Goal: Task Accomplishment & Management: Manage account settings

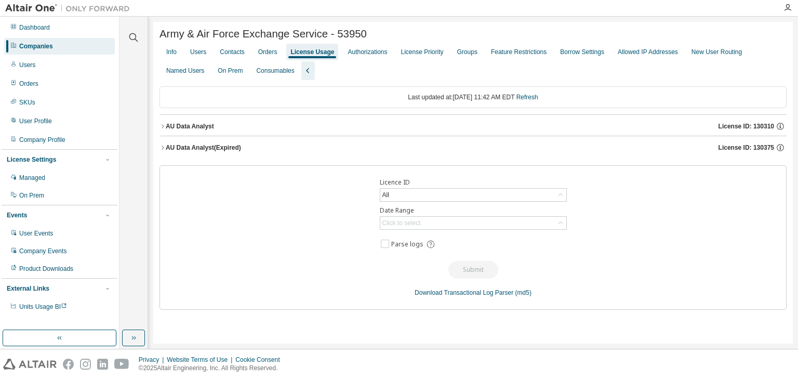
click at [52, 50] on div "Companies" at bounding box center [36, 46] width 34 height 8
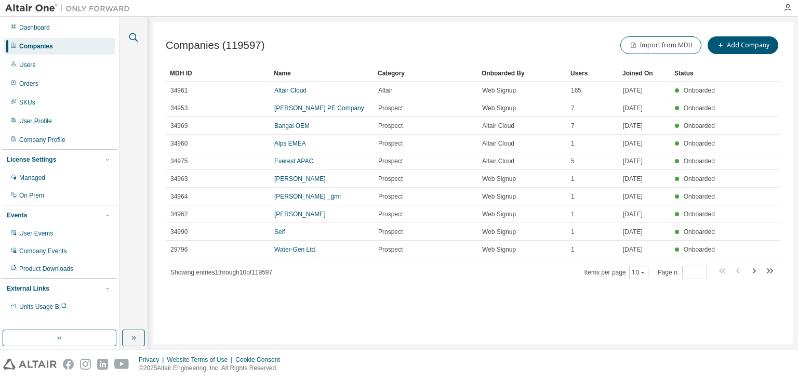
click at [139, 38] on icon "button" at bounding box center [133, 37] width 12 height 12
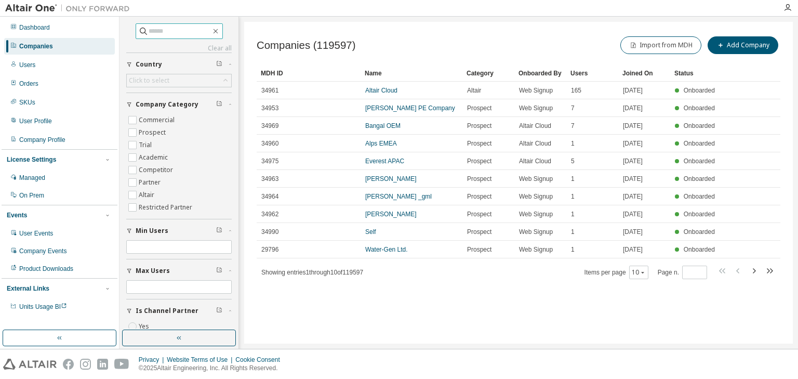
click at [154, 33] on input "text" at bounding box center [180, 31] width 62 height 10
type input "******"
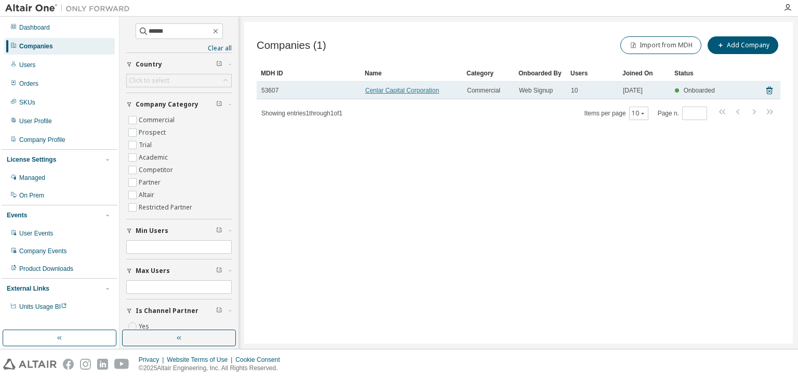
click at [399, 89] on link "Cenlar Capital Corporation" at bounding box center [402, 90] width 74 height 7
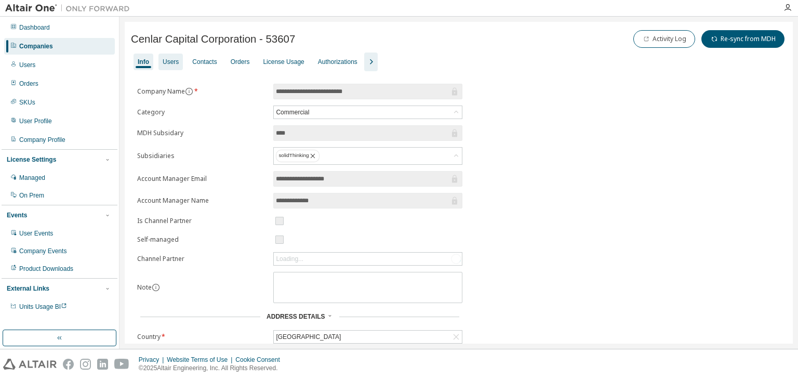
click at [173, 63] on div "Users" at bounding box center [171, 62] width 16 height 8
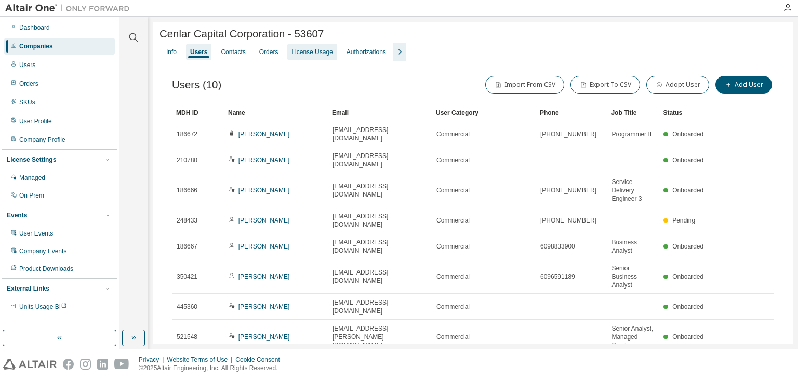
click at [324, 56] on div "License Usage" at bounding box center [312, 52] width 41 height 8
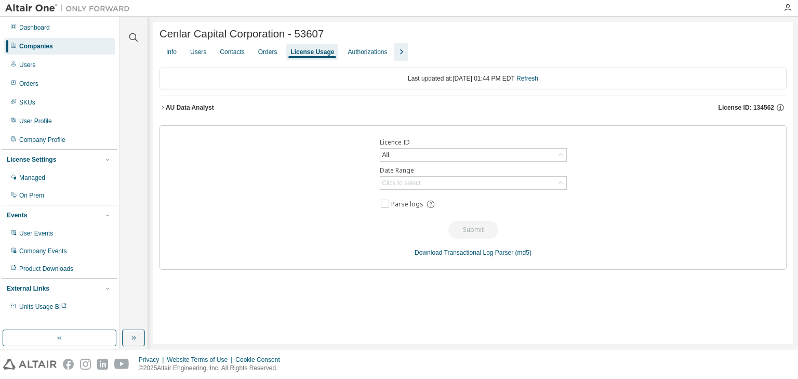
click at [164, 110] on icon "button" at bounding box center [163, 107] width 6 height 6
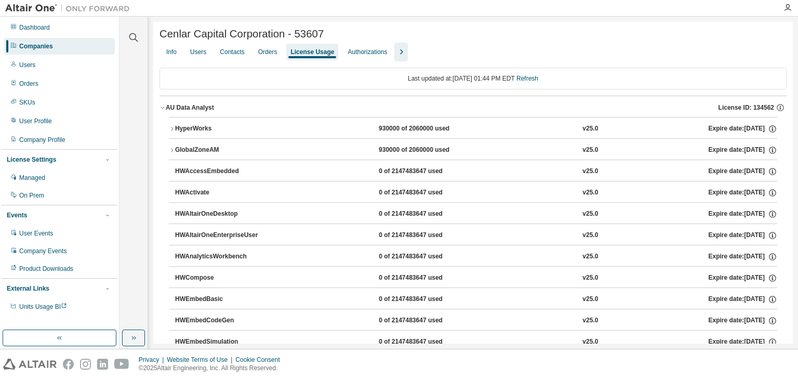
click at [170, 129] on icon "button" at bounding box center [172, 129] width 6 height 6
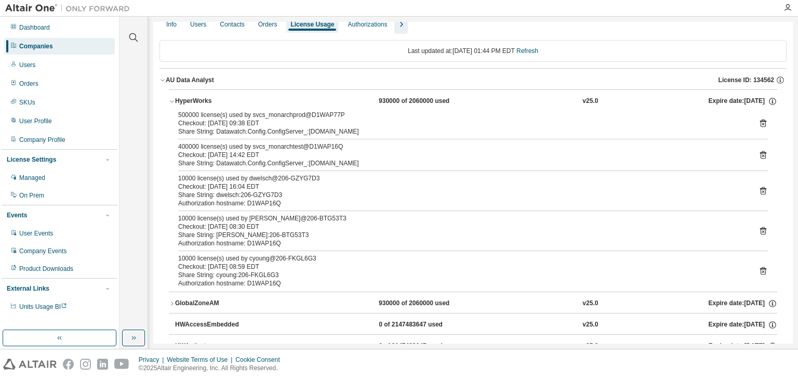
scroll to position [42, 0]
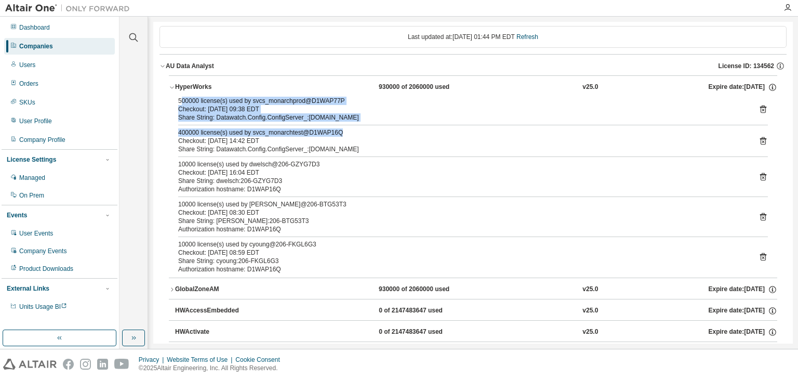
drag, startPoint x: 180, startPoint y: 103, endPoint x: 363, endPoint y: 135, distance: 185.2
click at [363, 135] on div "500000 license(s) used by svcs_monarchprod@D1WAP77P Checkout: [DATE] 09:38 EDT …" at bounding box center [473, 187] width 609 height 181
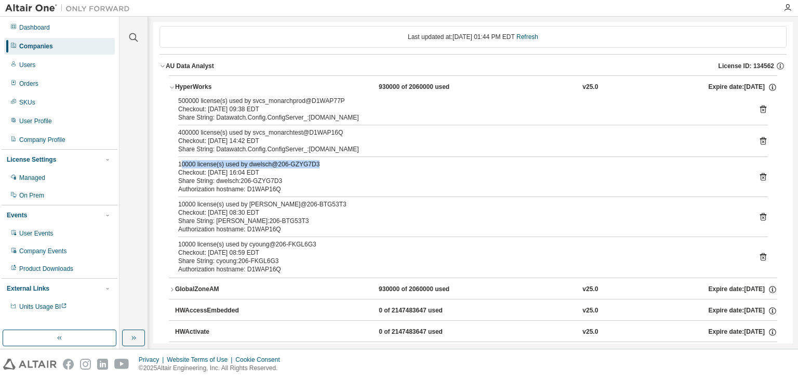
drag, startPoint x: 180, startPoint y: 165, endPoint x: 341, endPoint y: 165, distance: 161.1
click at [341, 165] on div "10000 license(s) used by dwelsch@206-GZYG7D3" at bounding box center [460, 164] width 565 height 8
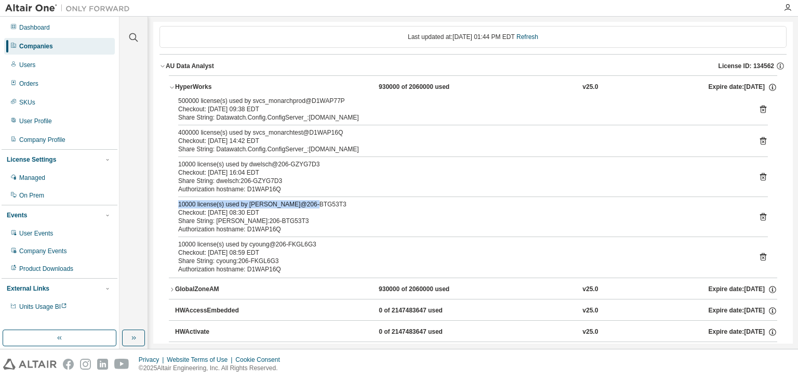
drag, startPoint x: 173, startPoint y: 201, endPoint x: 320, endPoint y: 201, distance: 147.6
click at [320, 201] on div "500000 license(s) used by svcs_monarchprod@D1WAP77P Checkout: [DATE] 09:38 EDT …" at bounding box center [473, 187] width 609 height 181
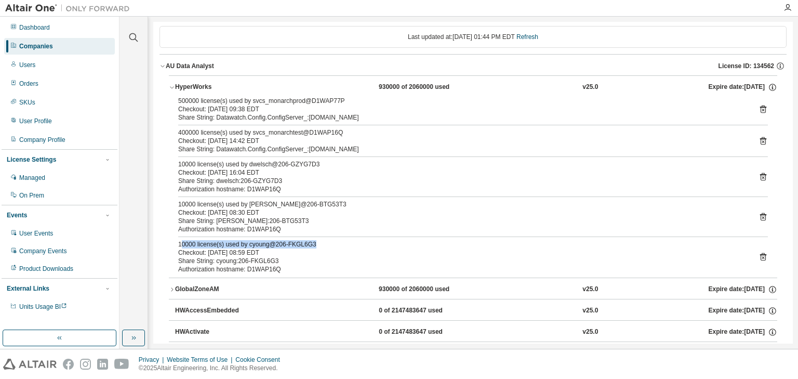
drag, startPoint x: 181, startPoint y: 245, endPoint x: 335, endPoint y: 245, distance: 153.8
click at [335, 245] on div "10000 license(s) used by cyoung@206-FKGL6G3" at bounding box center [460, 244] width 565 height 8
drag, startPoint x: 178, startPoint y: 101, endPoint x: 341, endPoint y: 111, distance: 164.0
click at [341, 111] on div "500000 license(s) used by svcs_monarchprod@D1WAP77P Checkout: [DATE] 09:38 EDT" at bounding box center [460, 105] width 565 height 17
drag, startPoint x: 236, startPoint y: 136, endPoint x: 349, endPoint y: 139, distance: 112.8
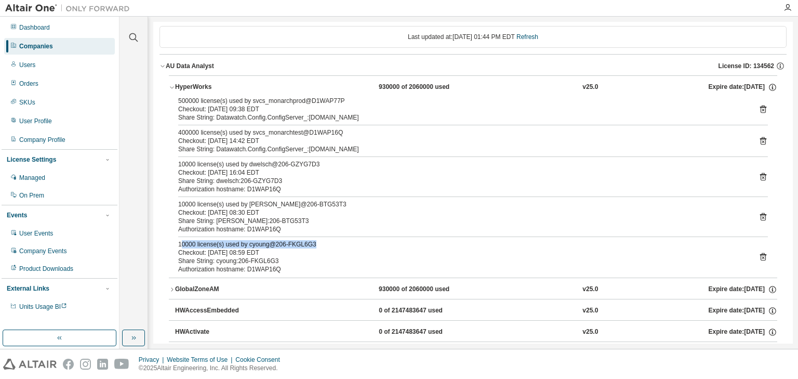
click at [349, 139] on div "400000 license(s) used by svcs_monarchtest@D1WAP16Q Checkout: [DATE] 14:42 EDT" at bounding box center [460, 136] width 565 height 17
drag, startPoint x: 189, startPoint y: 134, endPoint x: 173, endPoint y: 134, distance: 15.6
click at [173, 134] on div "500000 license(s) used by svcs_monarchprod@D1WAP77P Checkout: [DATE] 09:38 EDT …" at bounding box center [473, 187] width 609 height 181
click at [175, 87] on div "HyperWorks" at bounding box center [222, 87] width 94 height 9
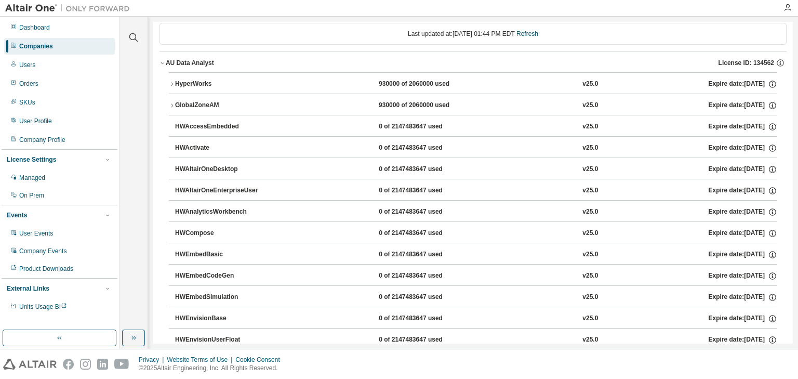
scroll to position [0, 0]
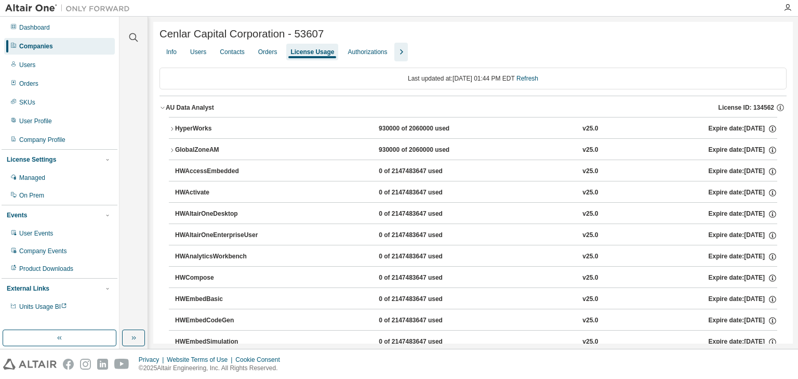
click at [175, 130] on icon "button" at bounding box center [172, 129] width 6 height 6
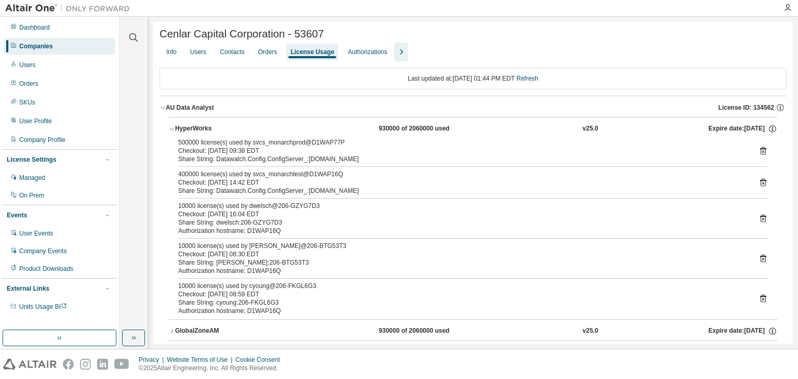
click at [170, 130] on icon "button" at bounding box center [172, 129] width 6 height 6
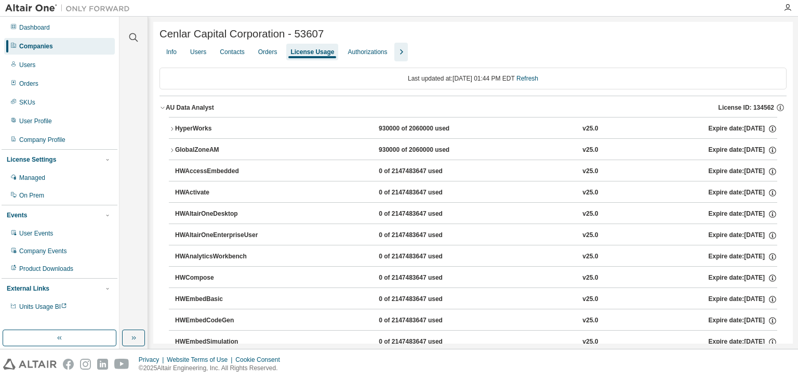
click at [174, 152] on icon "button" at bounding box center [172, 150] width 6 height 6
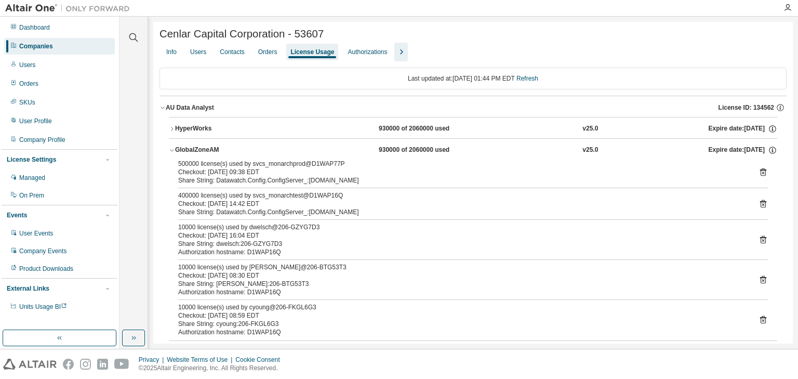
click at [170, 153] on icon "button" at bounding box center [172, 150] width 6 height 6
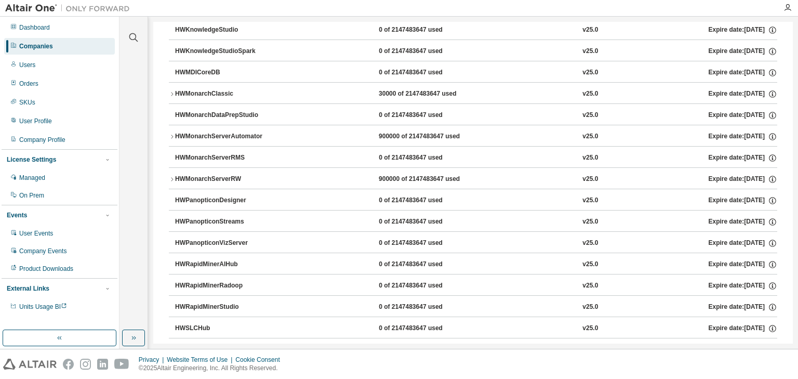
scroll to position [541, 0]
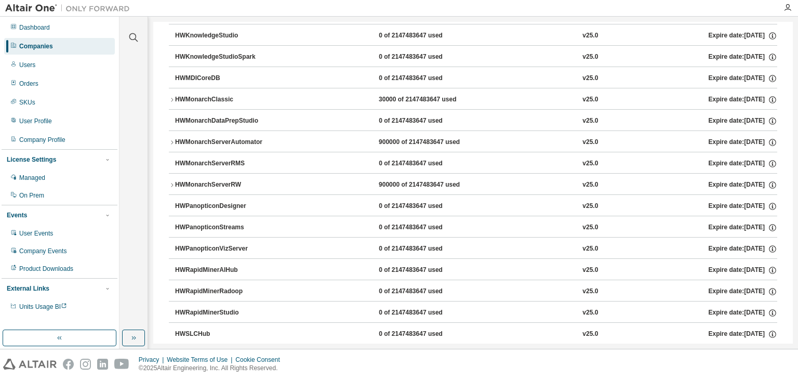
click at [174, 141] on icon "button" at bounding box center [172, 142] width 6 height 6
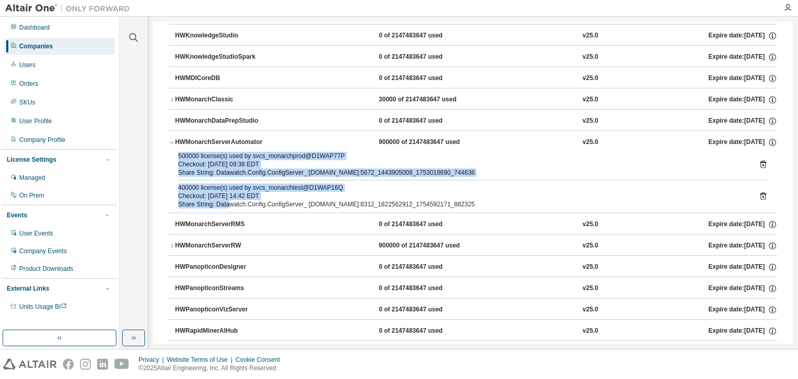
drag, startPoint x: 179, startPoint y: 156, endPoint x: 230, endPoint y: 201, distance: 67.4
click at [230, 201] on div "500000 license(s) used by svcs_monarchprod@D1WAP77P Checkout: [DATE] 09:38 EDT …" at bounding box center [473, 182] width 609 height 61
click at [170, 140] on icon "button" at bounding box center [172, 142] width 6 height 6
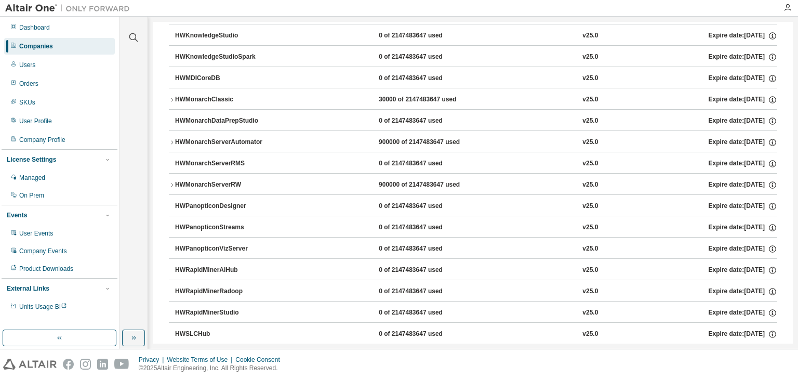
click at [172, 184] on icon "button" at bounding box center [172, 185] width 6 height 6
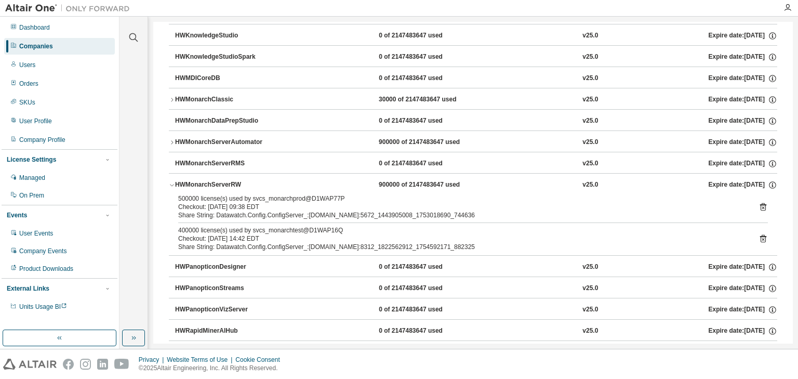
click at [172, 185] on icon "button" at bounding box center [172, 185] width 6 height 6
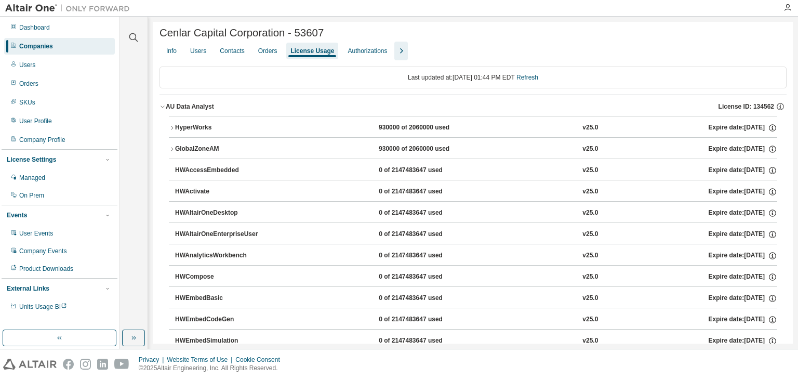
scroll to position [0, 0]
click at [174, 130] on icon "button" at bounding box center [172, 129] width 6 height 6
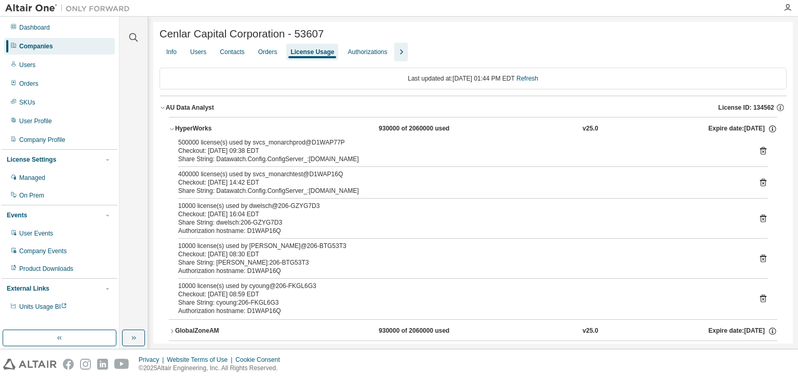
drag, startPoint x: 175, startPoint y: 139, endPoint x: 259, endPoint y: 192, distance: 99.2
click at [259, 192] on div "HyperWorks 930000 of 2060000 used v25.0 Expire date: [DATE] 500000 license(s) u…" at bounding box center [473, 218] width 609 height 202
drag, startPoint x: 306, startPoint y: 182, endPoint x: 149, endPoint y: 144, distance: 161.5
click at [149, 144] on div "Clear all Collapse on share string Yes No Only used licenses Yes No Only my usa…" at bounding box center [459, 183] width 679 height 332
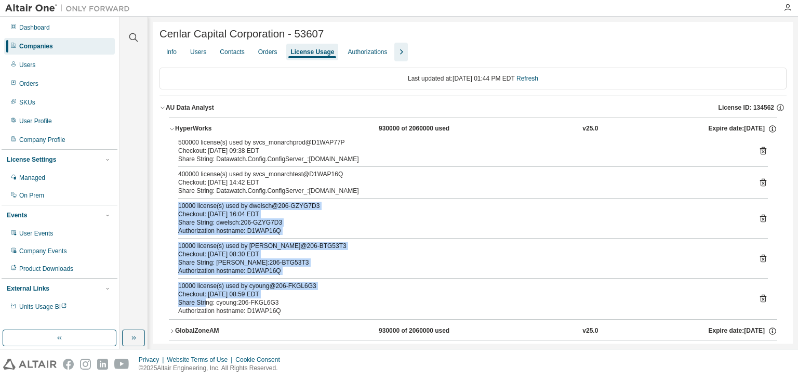
drag, startPoint x: 175, startPoint y: 210, endPoint x: 206, endPoint y: 299, distance: 94.7
click at [206, 299] on div "500000 license(s) used by svcs_monarchprod@D1WAP77P Checkout: [DATE] 09:38 EDT …" at bounding box center [473, 228] width 609 height 181
click at [173, 132] on icon "button" at bounding box center [172, 129] width 6 height 6
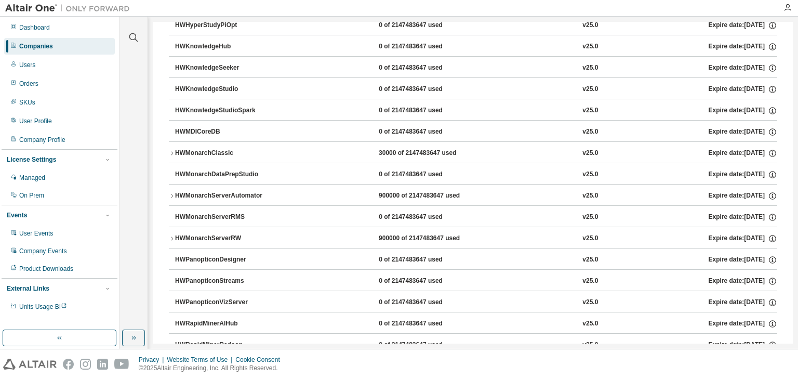
scroll to position [499, 0]
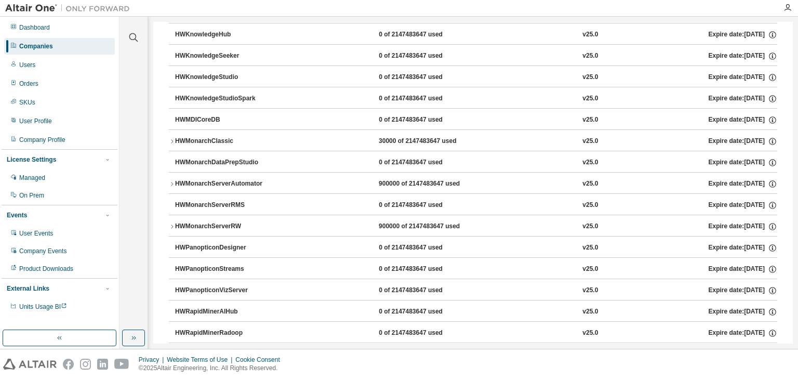
click at [173, 143] on button "HWMonarchClassic 30000 of 2147483647 used v25.0 Expire date: [DATE]" at bounding box center [473, 141] width 609 height 23
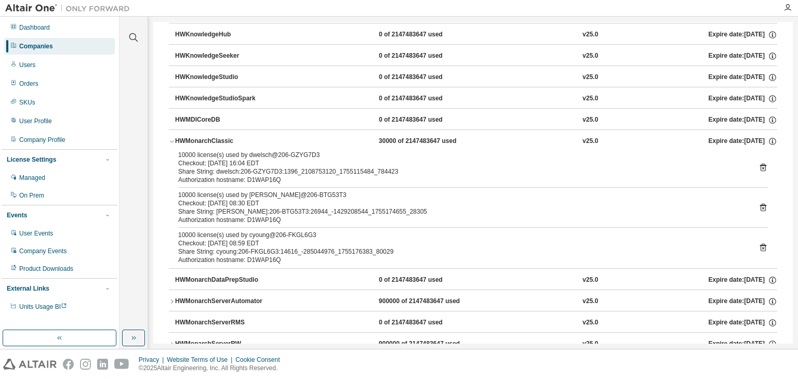
drag, startPoint x: 172, startPoint y: 153, endPoint x: 299, endPoint y: 244, distance: 156.5
click at [299, 244] on div "10000 license(s) used by dwelsch@206-GZYG7D3 Checkout: [DATE] 16:04 EDT Share S…" at bounding box center [473, 209] width 609 height 117
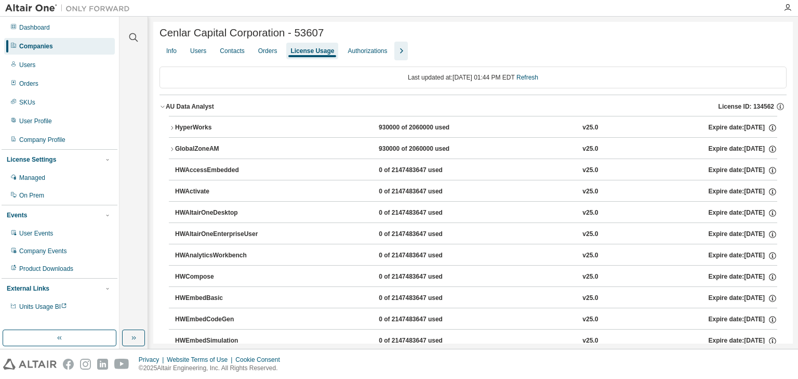
scroll to position [0, 0]
click at [170, 131] on icon "button" at bounding box center [172, 129] width 6 height 6
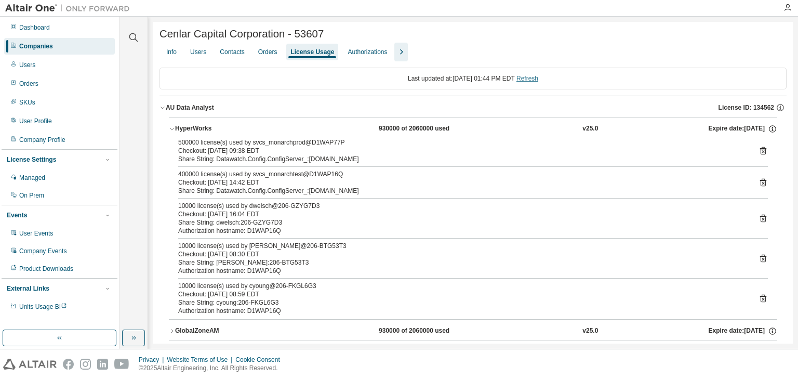
click at [538, 82] on link "Refresh" at bounding box center [528, 78] width 22 height 7
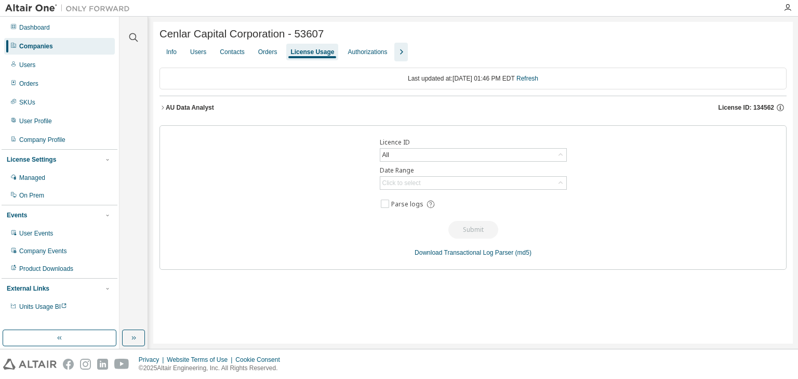
click at [164, 110] on icon "button" at bounding box center [163, 107] width 6 height 6
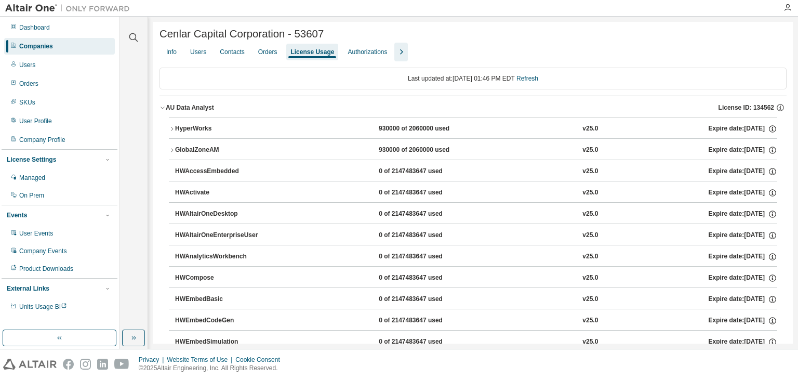
click at [172, 132] on icon "button" at bounding box center [172, 129] width 6 height 6
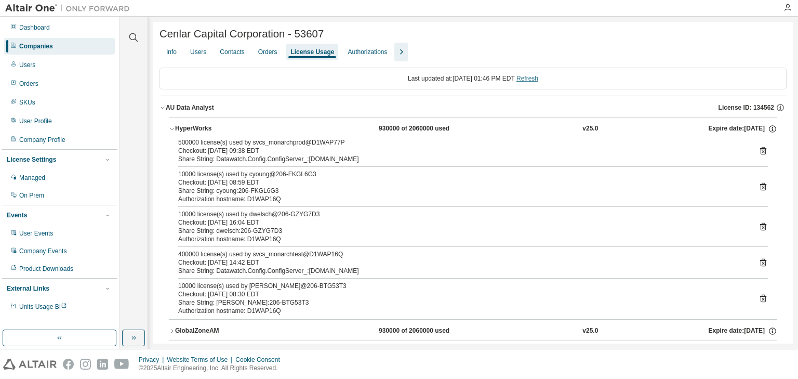
click at [538, 81] on link "Refresh" at bounding box center [528, 78] width 22 height 7
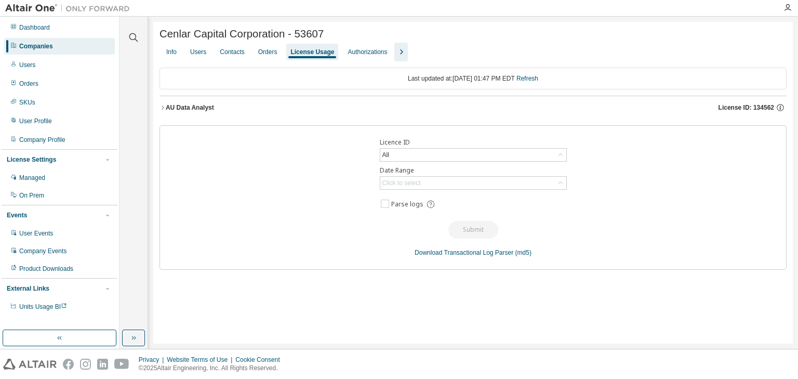
click at [162, 109] on icon "button" at bounding box center [163, 107] width 6 height 6
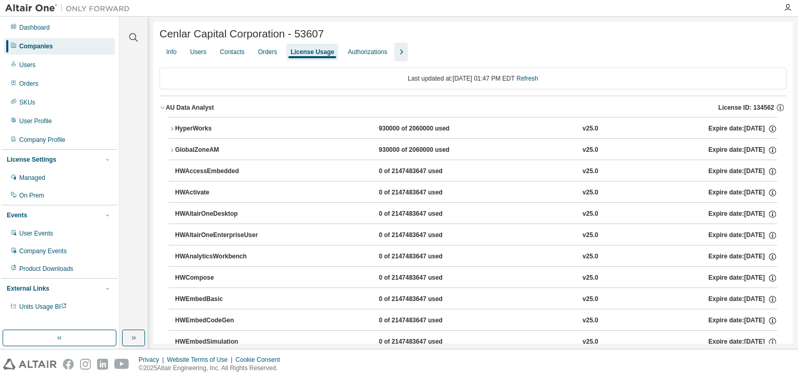
click at [169, 128] on icon "button" at bounding box center [172, 129] width 6 height 6
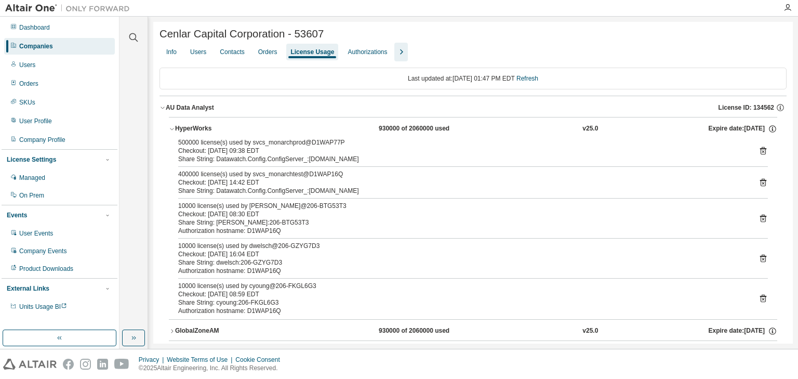
drag, startPoint x: 372, startPoint y: 129, endPoint x: 486, endPoint y: 127, distance: 114.4
click at [486, 127] on div "HyperWorks 930000 of 2060000 used v25.0 Expire date: [DATE]" at bounding box center [476, 128] width 602 height 9
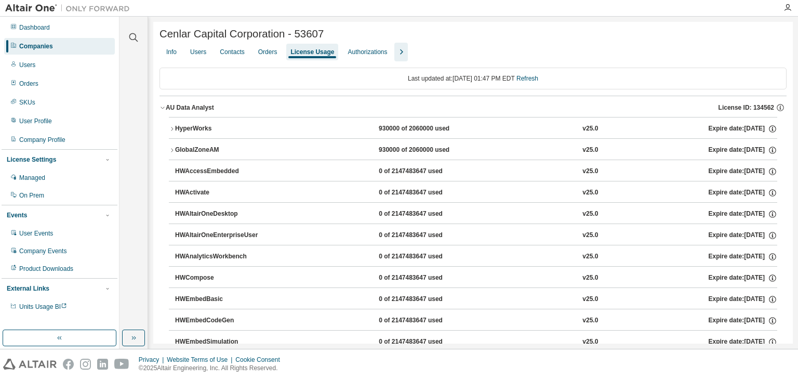
click at [173, 129] on icon "button" at bounding box center [172, 129] width 6 height 6
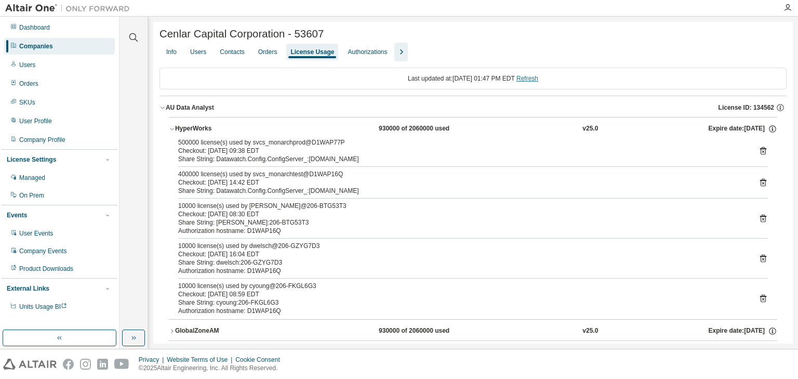
click at [532, 80] on link "Refresh" at bounding box center [528, 78] width 22 height 7
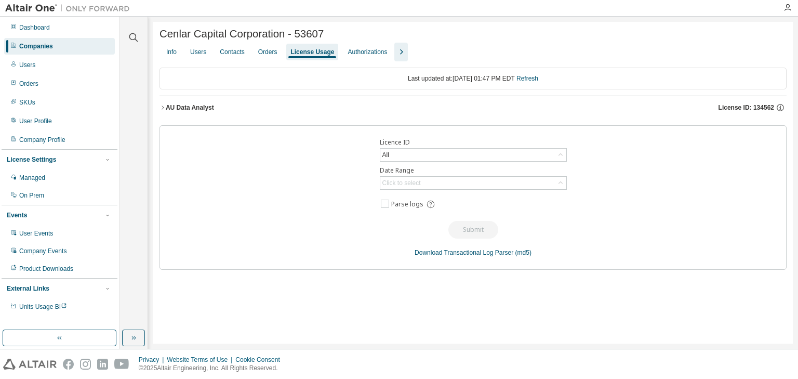
click at [163, 110] on icon "button" at bounding box center [163, 107] width 6 height 6
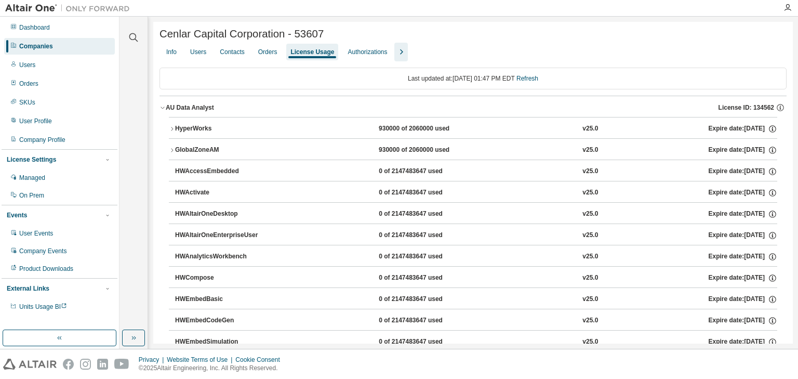
click at [173, 132] on icon "button" at bounding box center [172, 129] width 6 height 6
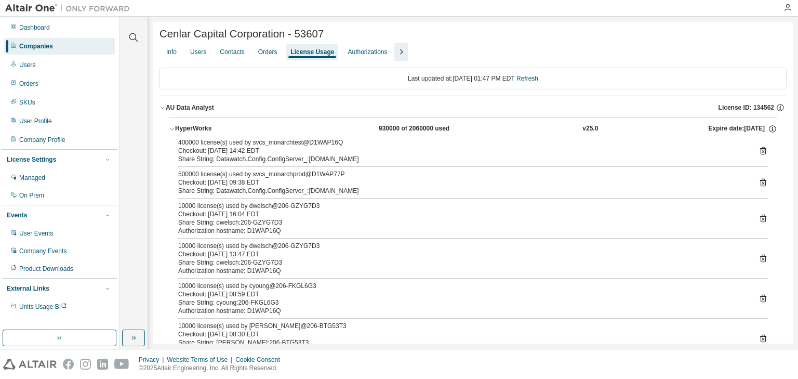
scroll to position [42, 0]
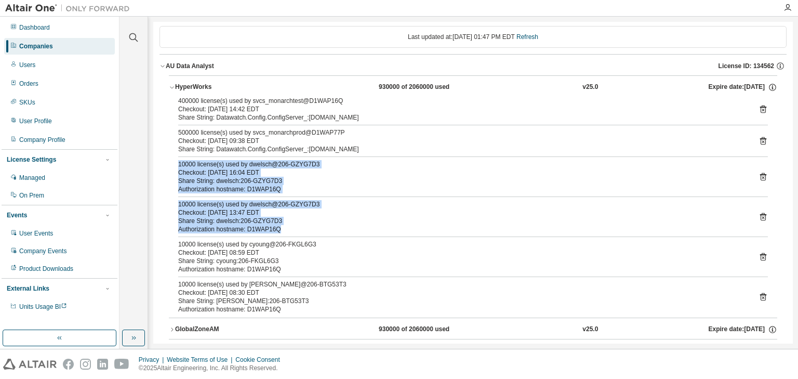
drag, startPoint x: 305, startPoint y: 231, endPoint x: 176, endPoint y: 167, distance: 143.9
click at [176, 167] on div "400000 license(s) used by svcs_monarchtest@D1WAP16Q Checkout: [DATE] 14:42 EDT …" at bounding box center [473, 207] width 609 height 221
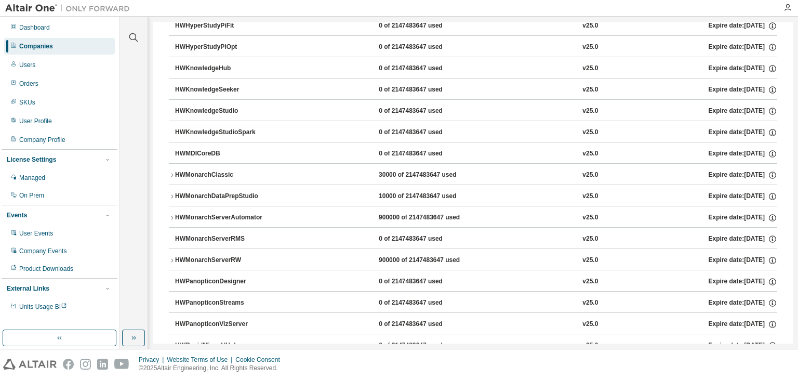
scroll to position [707, 0]
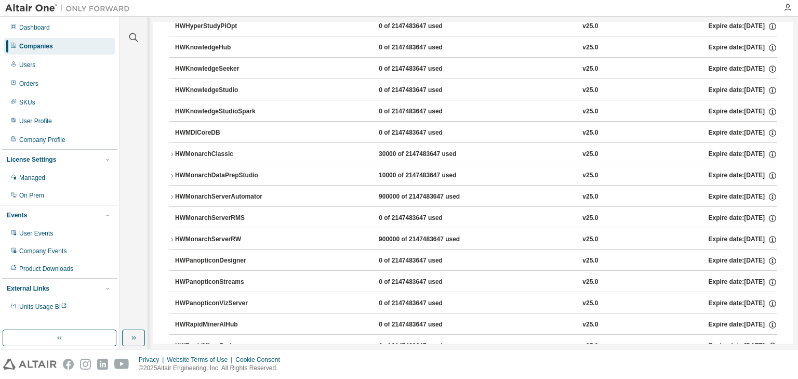
click at [174, 173] on icon "button" at bounding box center [172, 176] width 6 height 6
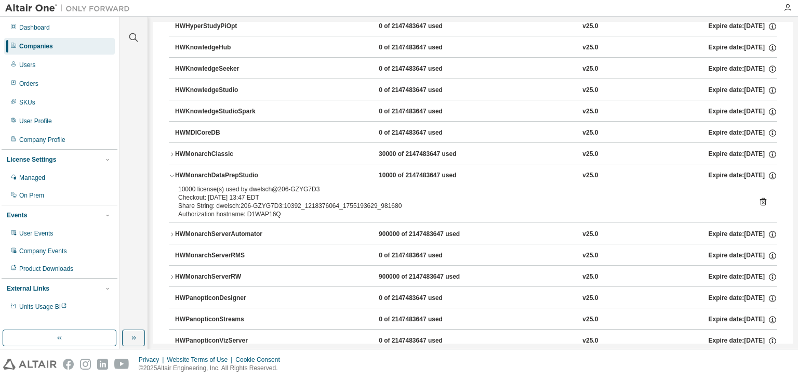
click at [172, 154] on icon "button" at bounding box center [172, 154] width 6 height 6
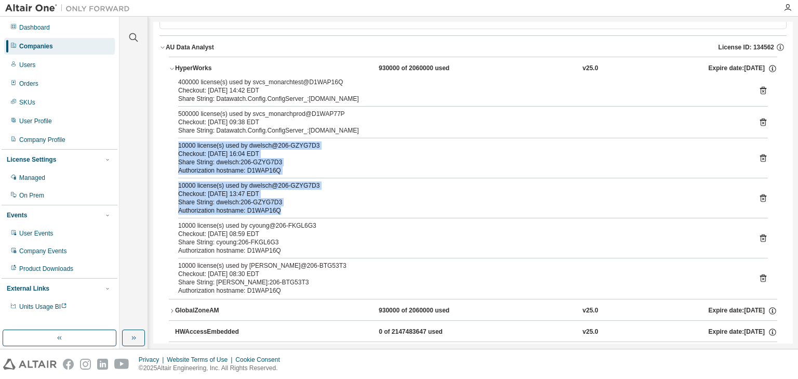
scroll to position [0, 0]
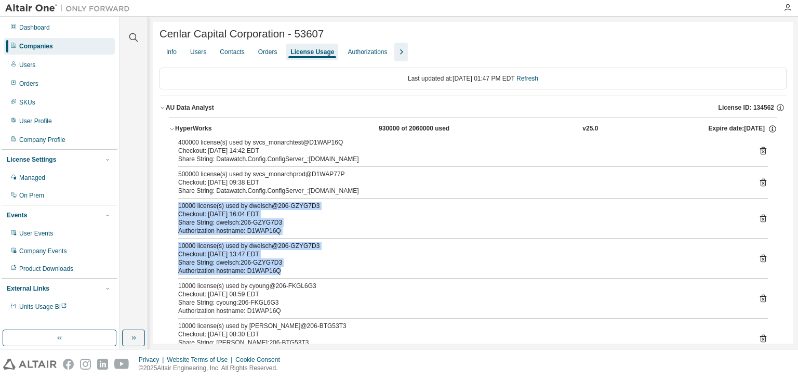
click at [170, 130] on icon "button" at bounding box center [172, 129] width 6 height 6
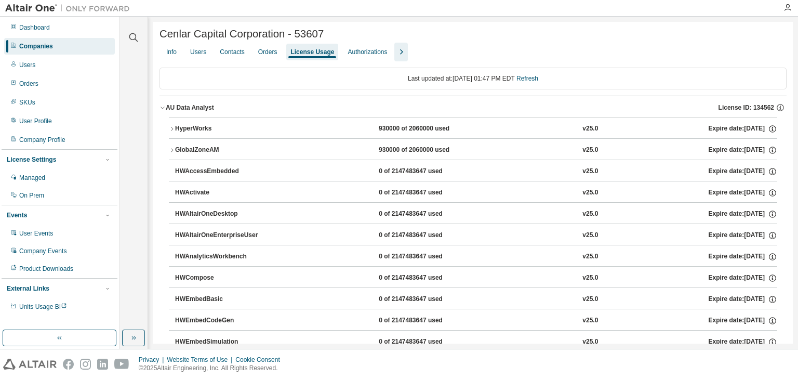
click at [174, 129] on icon "button" at bounding box center [172, 129] width 6 height 6
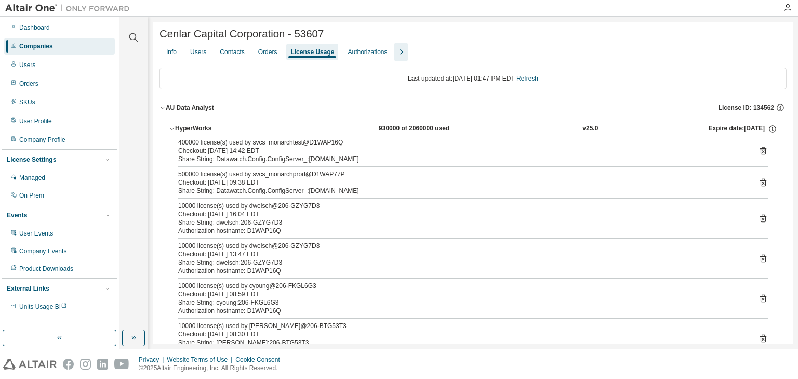
scroll to position [42, 0]
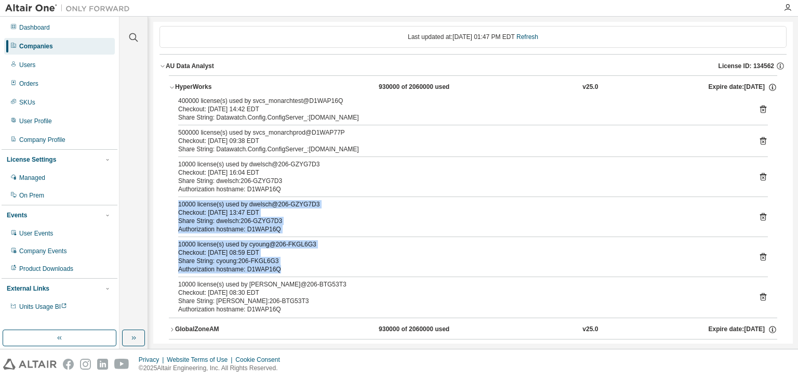
drag, startPoint x: 179, startPoint y: 208, endPoint x: 316, endPoint y: 270, distance: 149.8
click at [316, 270] on div "400000 license(s) used by svcs_monarchtest@D1WAP16Q Checkout: [DATE] 14:42 EDT …" at bounding box center [473, 207] width 609 height 221
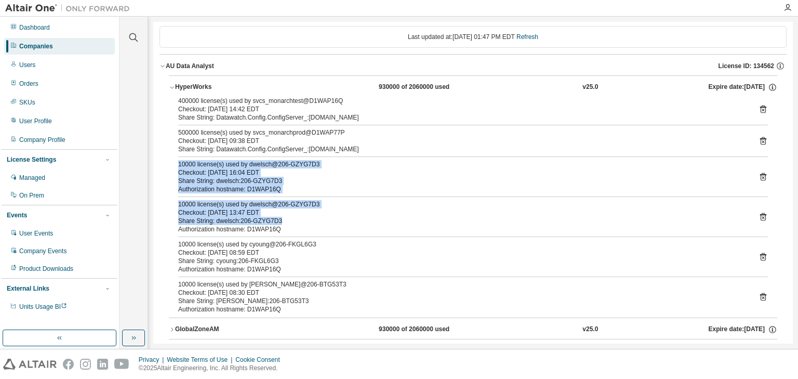
drag, startPoint x: 179, startPoint y: 167, endPoint x: 283, endPoint y: 222, distance: 116.9
click at [283, 222] on div "400000 license(s) used by svcs_monarchtest@D1WAP16Q Checkout: [DATE] 14:42 EDT …" at bounding box center [473, 207] width 609 height 221
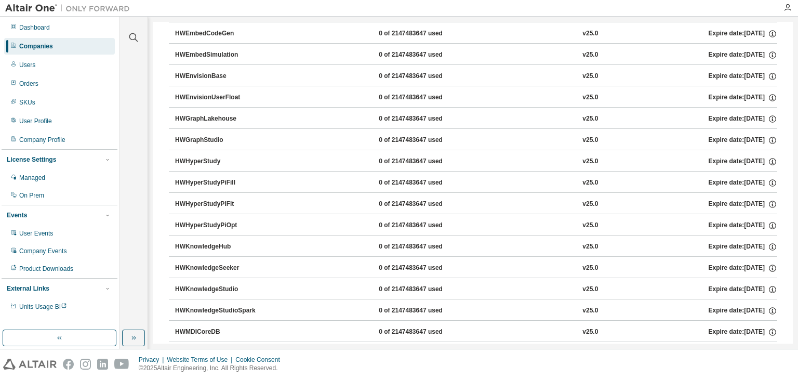
scroll to position [0, 0]
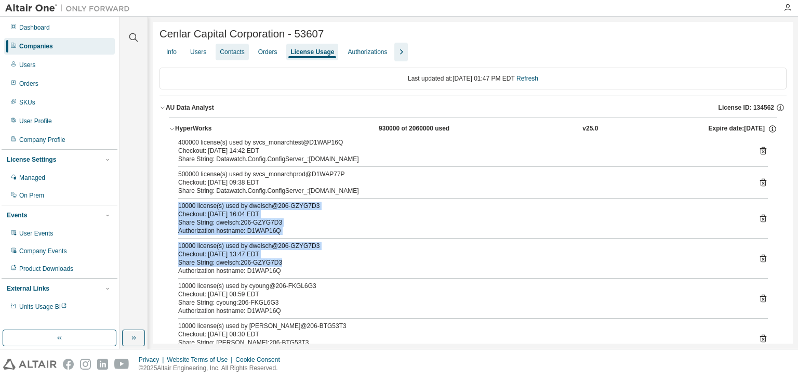
click at [208, 60] on div "Users" at bounding box center [198, 52] width 24 height 17
click at [198, 51] on div "Users" at bounding box center [198, 52] width 16 height 8
click at [220, 55] on div "Contacts" at bounding box center [232, 52] width 24 height 8
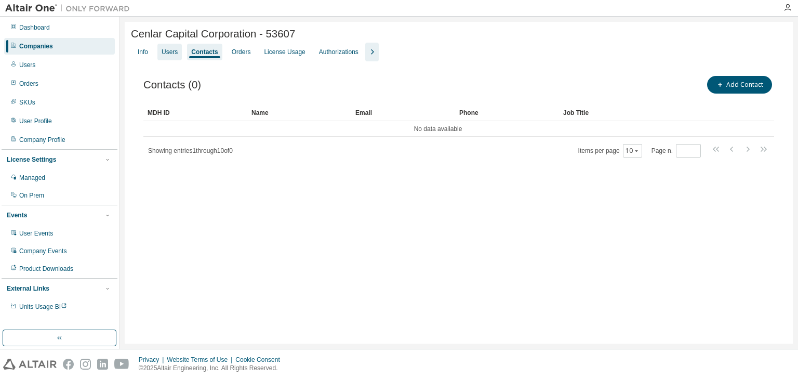
click at [169, 56] on div "Users" at bounding box center [170, 52] width 16 height 8
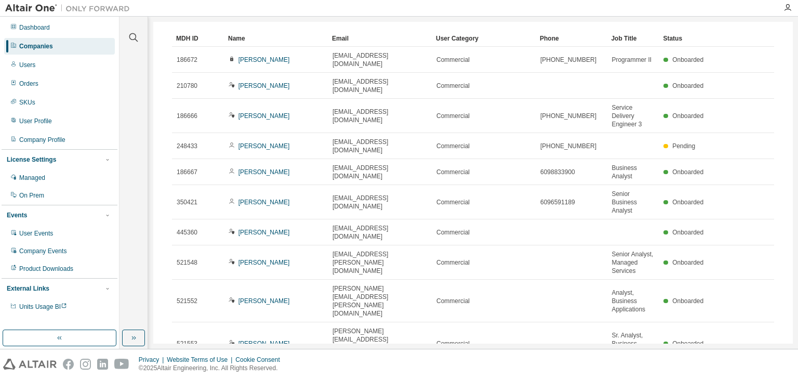
scroll to position [118, 0]
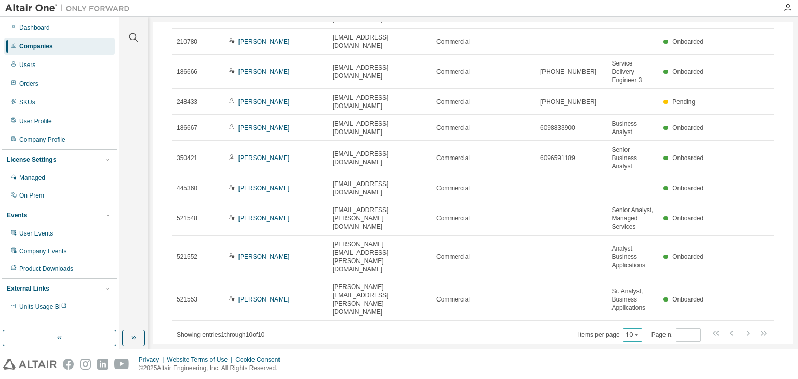
click at [634, 332] on icon "button" at bounding box center [637, 335] width 6 height 6
click at [632, 347] on div "30" at bounding box center [659, 342] width 83 height 12
click at [634, 332] on icon "button" at bounding box center [637, 335] width 6 height 6
click at [630, 351] on div "50" at bounding box center [659, 354] width 83 height 12
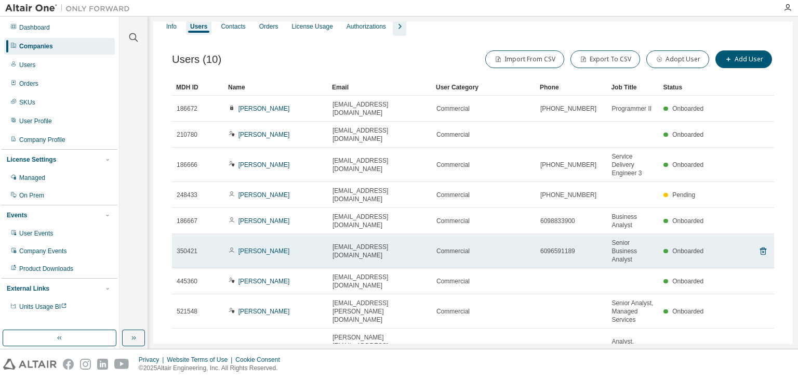
scroll to position [0, 0]
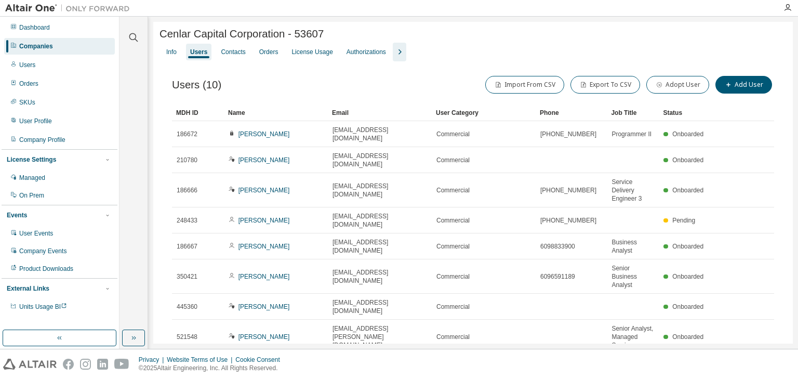
click at [280, 116] on div "Name" at bounding box center [276, 112] width 96 height 17
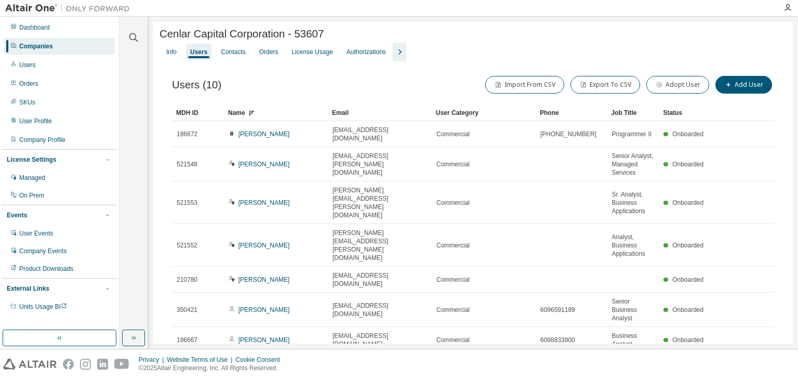
click at [289, 111] on div "Name" at bounding box center [276, 112] width 96 height 17
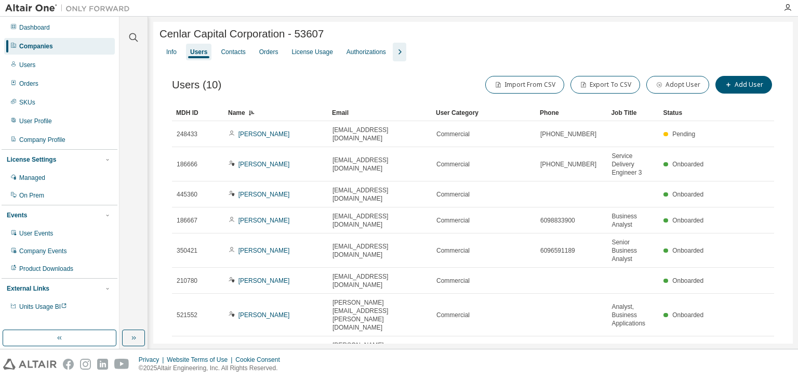
click at [406, 58] on icon "button" at bounding box center [399, 52] width 12 height 12
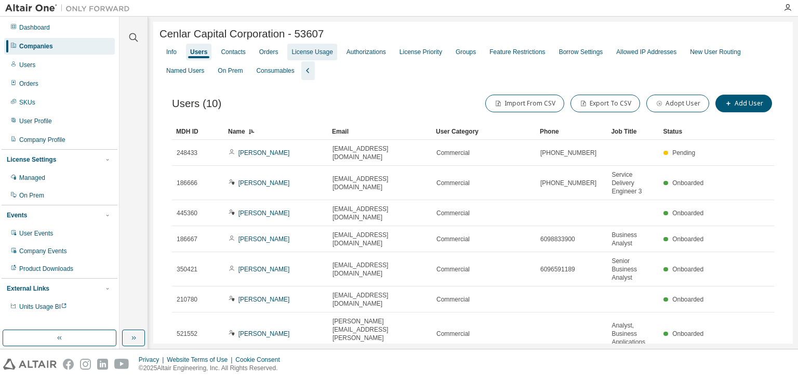
click at [319, 56] on div "License Usage" at bounding box center [312, 52] width 41 height 8
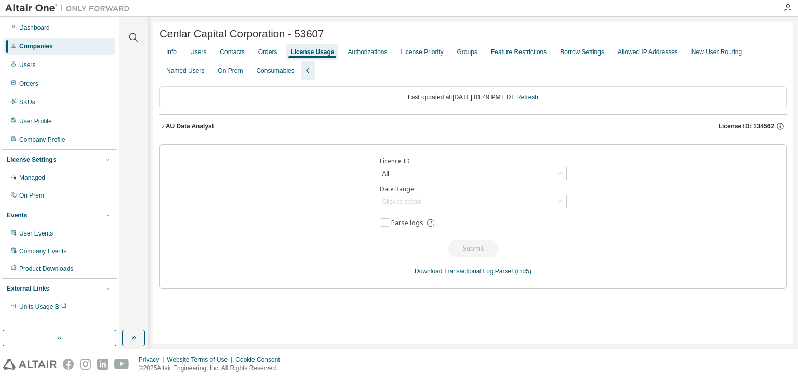
click at [163, 127] on icon "button" at bounding box center [163, 126] width 2 height 4
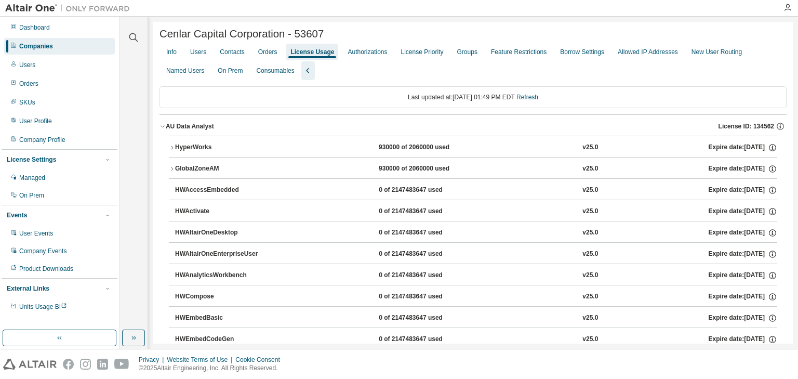
click at [174, 144] on button "HyperWorks 930000 of 2060000 used v25.0 Expire date: [DATE]" at bounding box center [473, 147] width 609 height 23
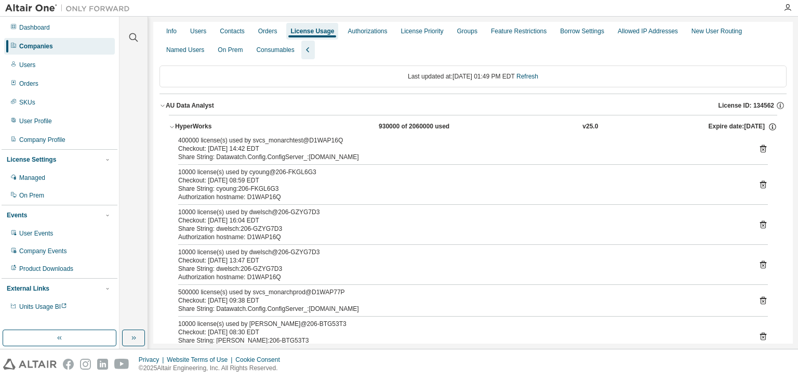
scroll to position [42, 0]
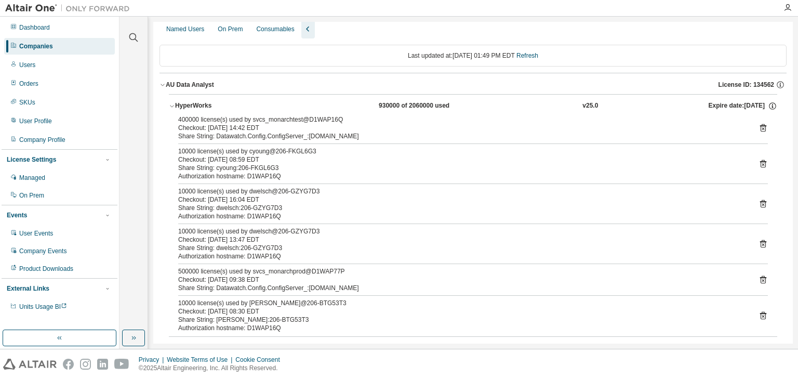
drag, startPoint x: 180, startPoint y: 125, endPoint x: 340, endPoint y: 203, distance: 177.8
click at [340, 203] on div "400000 license(s) used by svcs_monarchtest@D1WAP16Q Checkout: [DATE] 14:42 EDT …" at bounding box center [473, 225] width 609 height 221
click at [300, 216] on div "Authorization hostname: D1WAP16Q" at bounding box center [460, 216] width 565 height 8
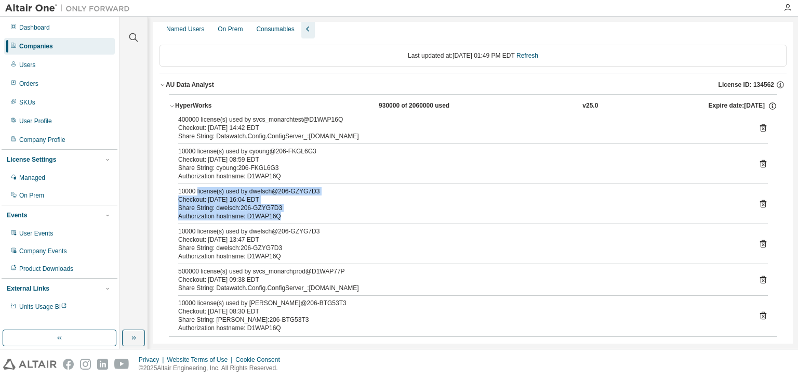
drag, startPoint x: 300, startPoint y: 216, endPoint x: 208, endPoint y: 191, distance: 95.8
click at [208, 191] on div "10000 license(s) used by dwelsch@206-GZYG7D3 Checkout: [DATE] 16:04 EDT Share S…" at bounding box center [460, 203] width 565 height 33
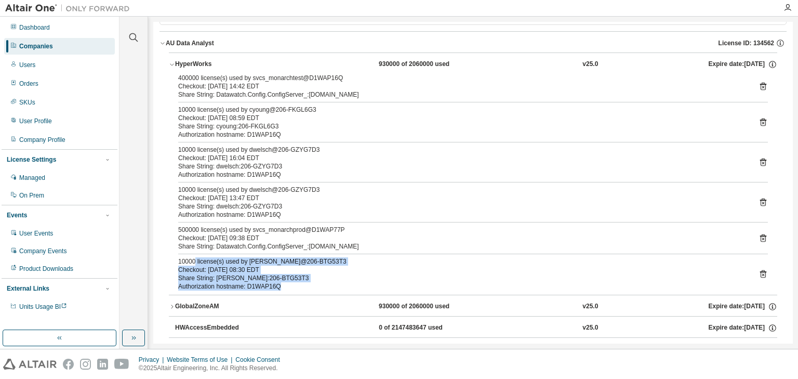
drag, startPoint x: 292, startPoint y: 288, endPoint x: 195, endPoint y: 256, distance: 102.4
click at [195, 256] on div "400000 license(s) used by svcs_monarchtest@D1WAP16Q Checkout: [DATE] 14:42 EDT …" at bounding box center [473, 184] width 609 height 221
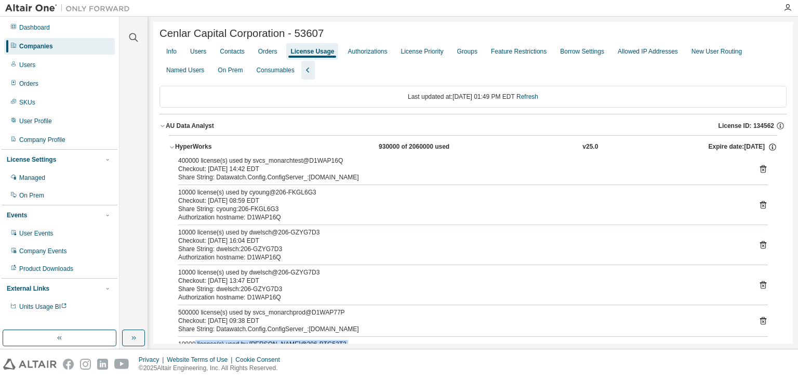
scroll to position [0, 0]
click at [432, 56] on div "License Priority" at bounding box center [422, 52] width 43 height 8
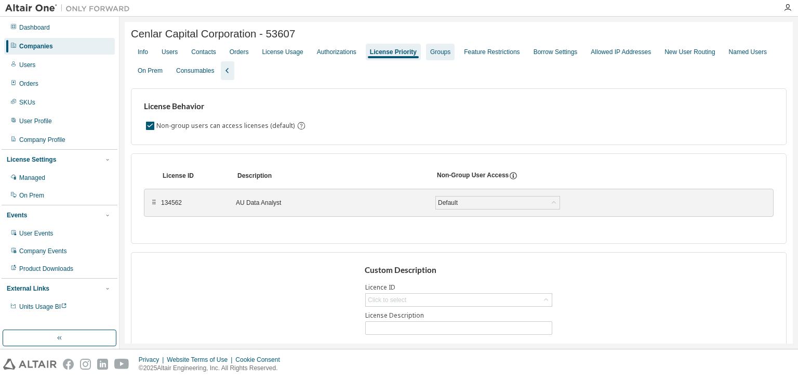
click at [444, 52] on div "Groups" at bounding box center [440, 52] width 20 height 8
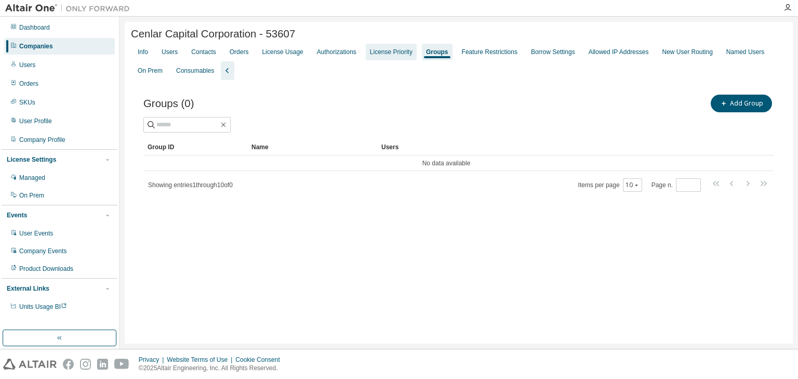
click at [391, 56] on div "License Priority" at bounding box center [391, 52] width 43 height 8
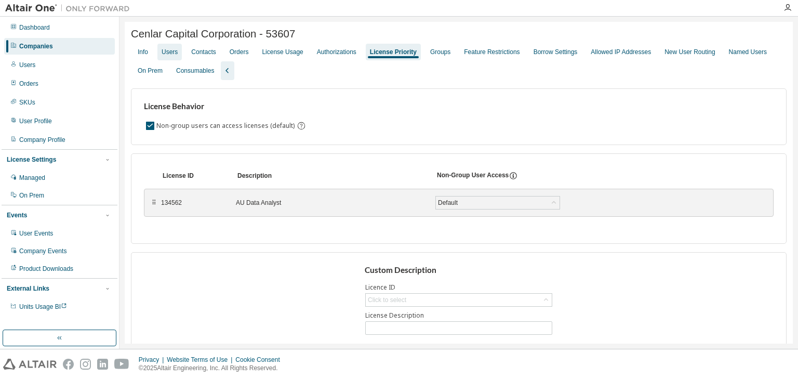
click at [174, 54] on div "Users" at bounding box center [170, 52] width 16 height 8
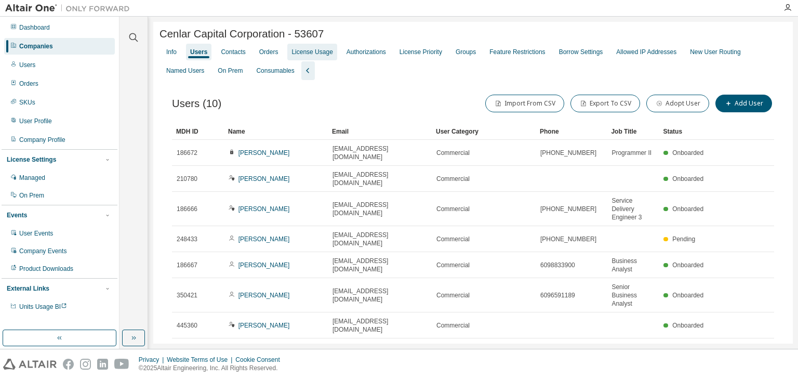
click at [326, 56] on div "License Usage" at bounding box center [312, 52] width 41 height 8
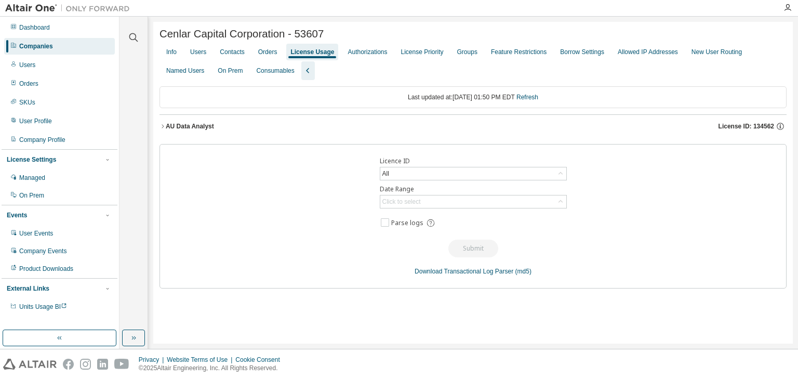
click at [307, 229] on div "Licence ID All Date Range Click to select Parse logs Submit Download Transactio…" at bounding box center [473, 216] width 627 height 144
click at [786, 7] on icon "button" at bounding box center [788, 8] width 8 height 8
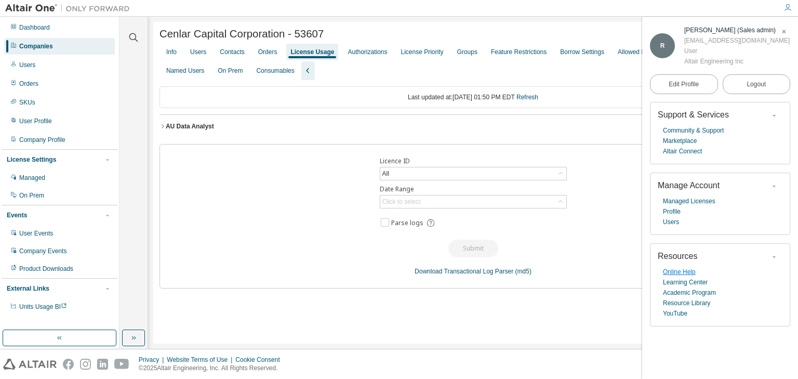
click at [679, 272] on link "Online Help" at bounding box center [679, 272] width 33 height 10
click at [784, 33] on icon "button" at bounding box center [784, 32] width 6 height 6
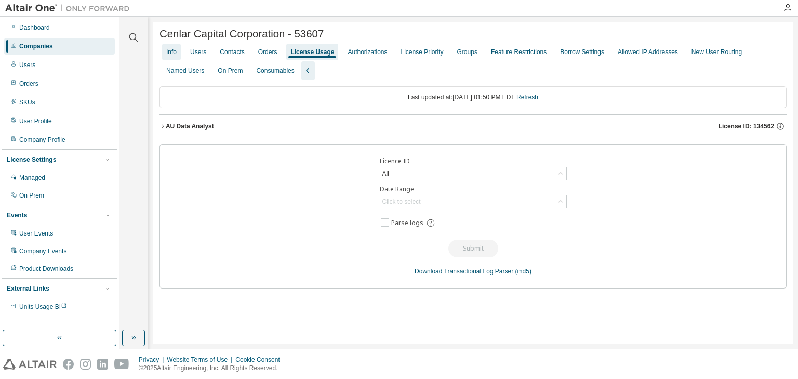
click at [170, 55] on div "Info" at bounding box center [171, 52] width 10 height 8
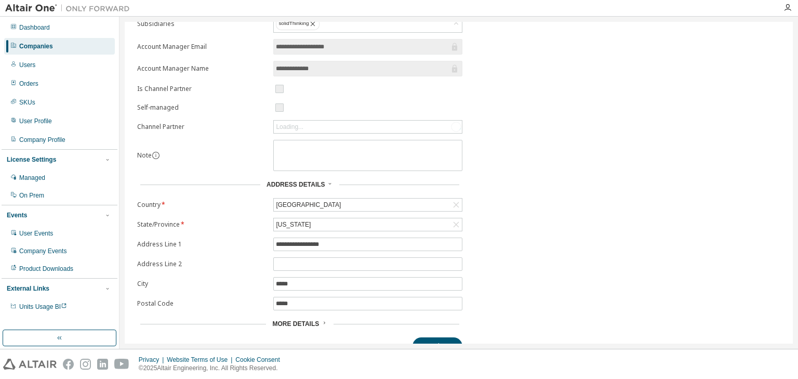
scroll to position [165, 0]
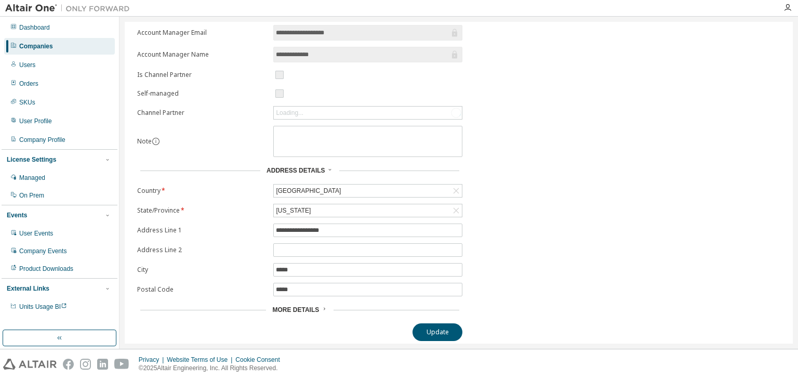
click at [292, 306] on span "More Details" at bounding box center [295, 309] width 47 height 7
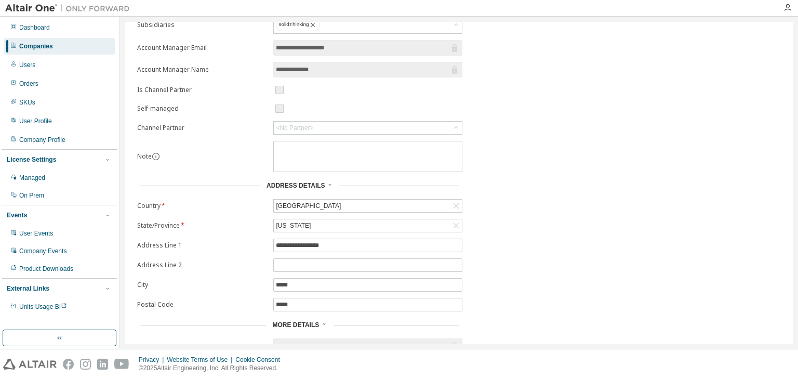
scroll to position [0, 0]
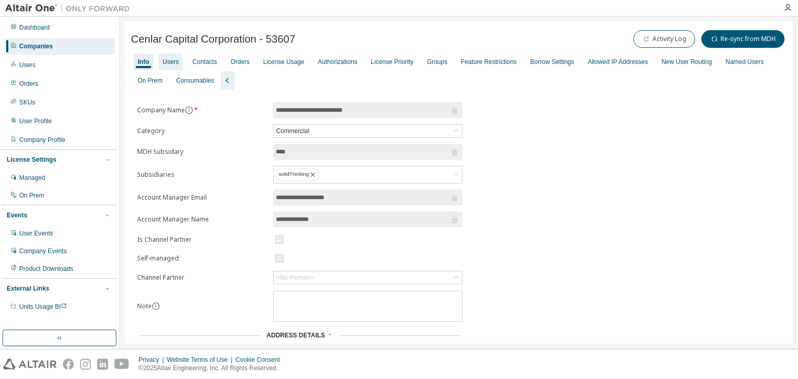
click at [172, 61] on div "Users" at bounding box center [171, 62] width 16 height 8
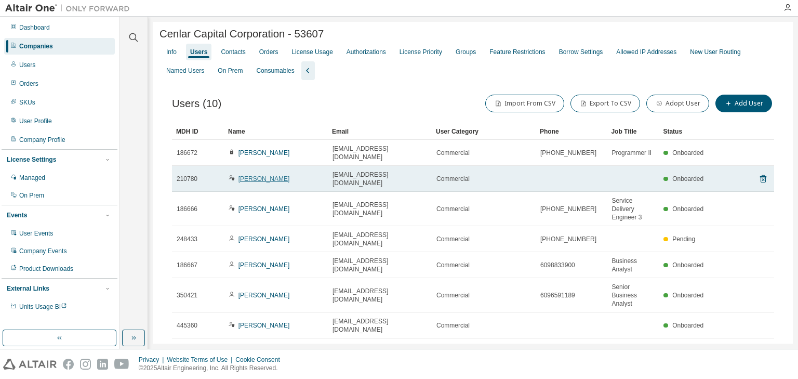
click at [261, 180] on link "[PERSON_NAME]" at bounding box center [264, 178] width 51 height 7
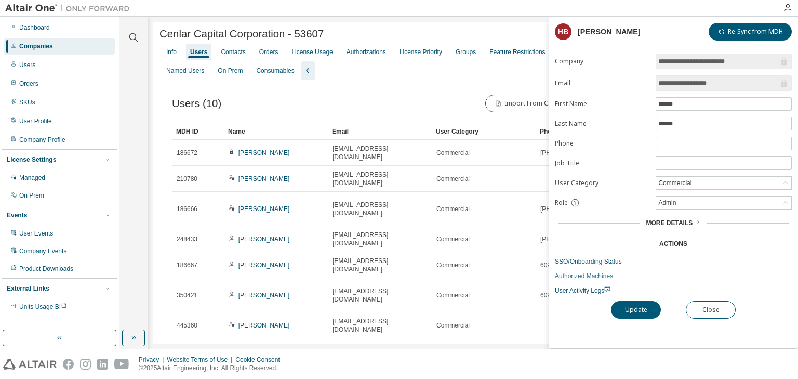
click at [582, 272] on link "Authorized Machines" at bounding box center [673, 276] width 237 height 8
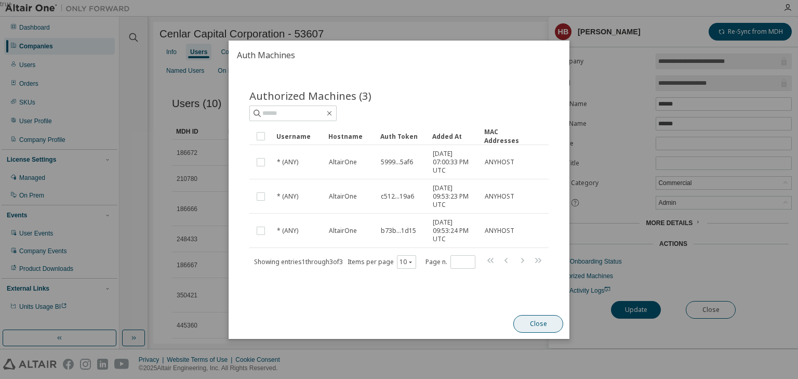
click at [535, 319] on button "Close" at bounding box center [538, 324] width 50 height 18
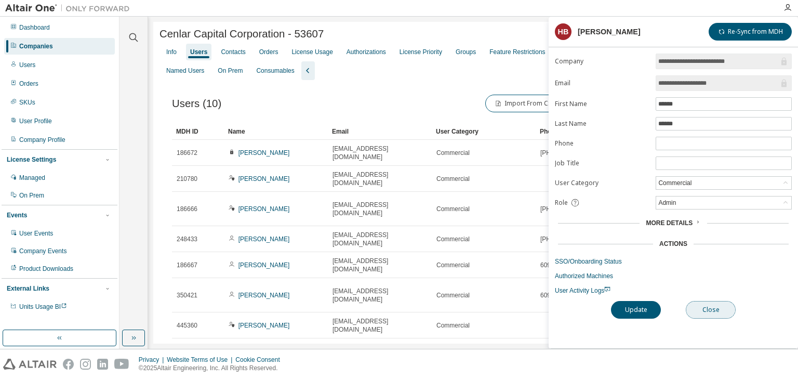
click at [711, 309] on button "Close" at bounding box center [711, 310] width 50 height 18
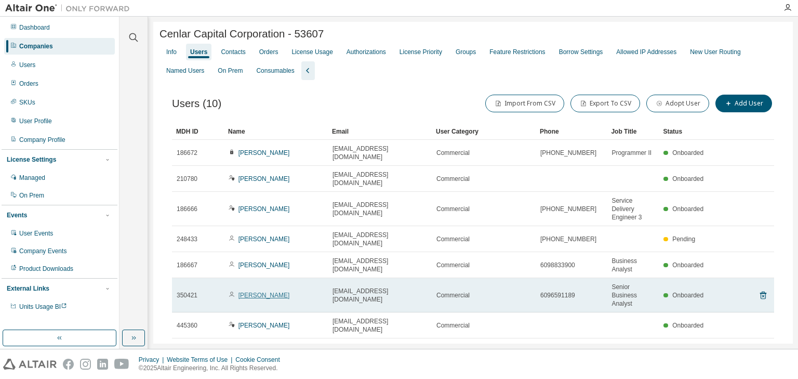
click at [262, 292] on link "[PERSON_NAME]" at bounding box center [264, 295] width 51 height 7
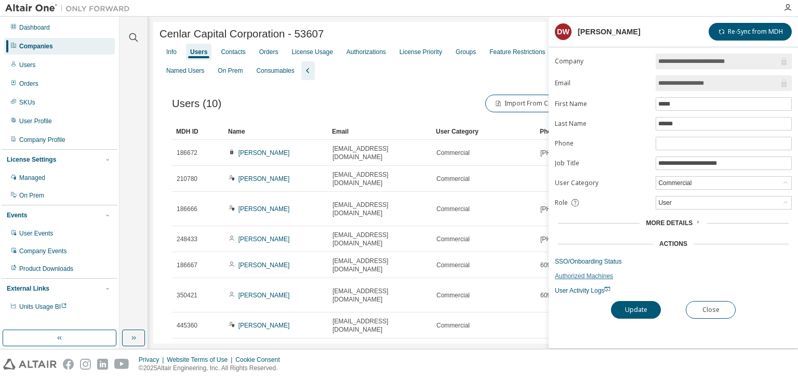
click at [565, 276] on link "Authorized Machines" at bounding box center [673, 276] width 237 height 8
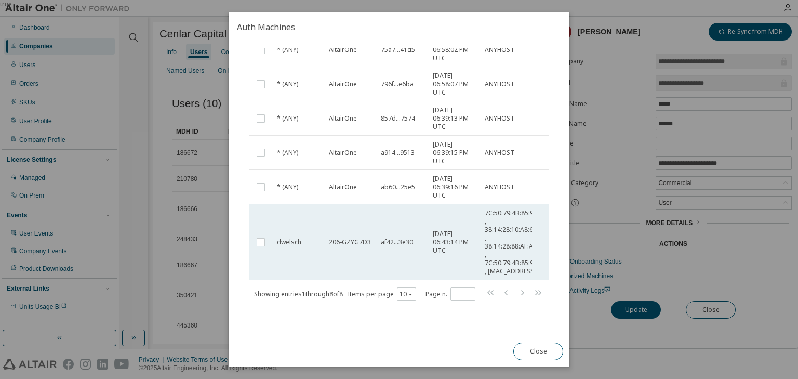
scroll to position [165, 0]
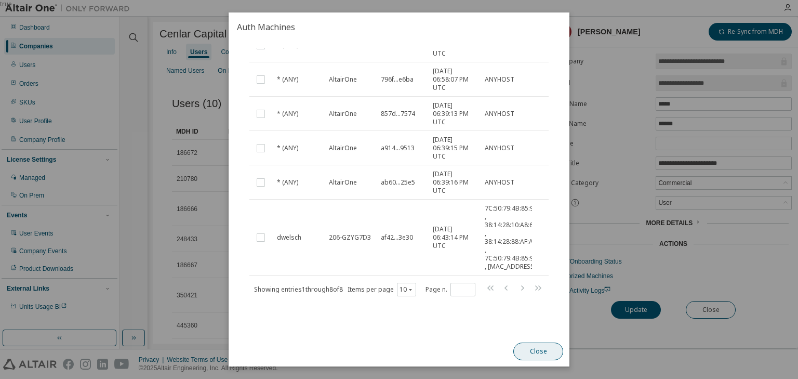
click at [534, 348] on button "Close" at bounding box center [538, 351] width 50 height 18
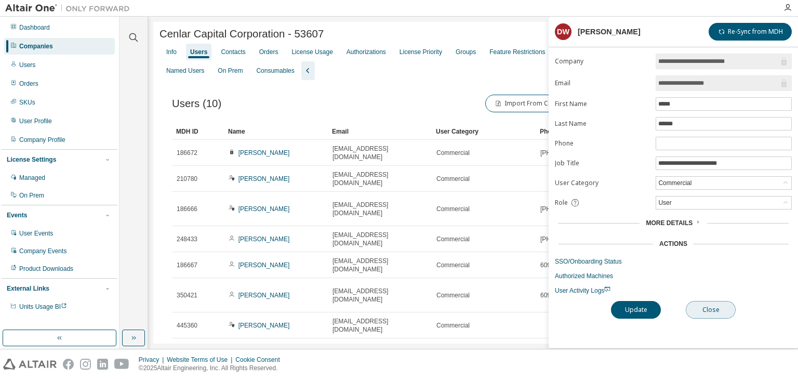
click at [715, 308] on button "Close" at bounding box center [711, 310] width 50 height 18
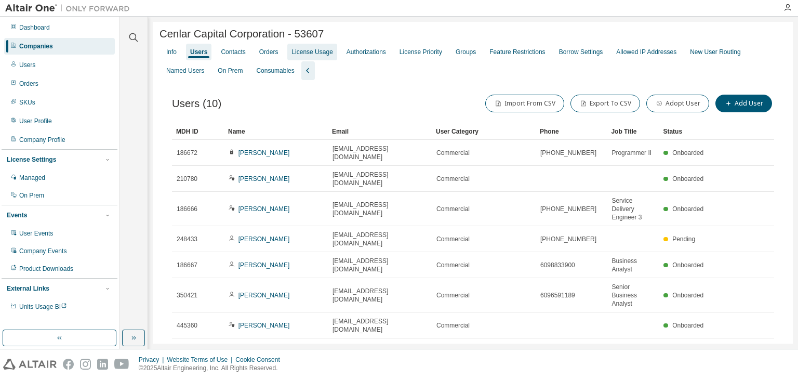
click at [329, 52] on div "License Usage" at bounding box center [312, 52] width 41 height 8
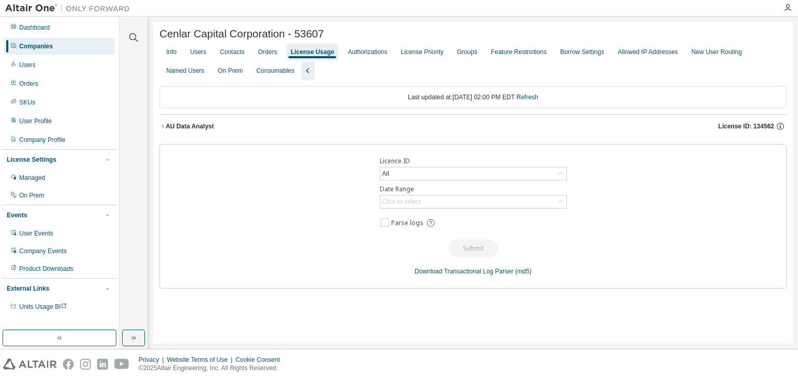
click at [165, 128] on icon "button" at bounding box center [163, 126] width 6 height 6
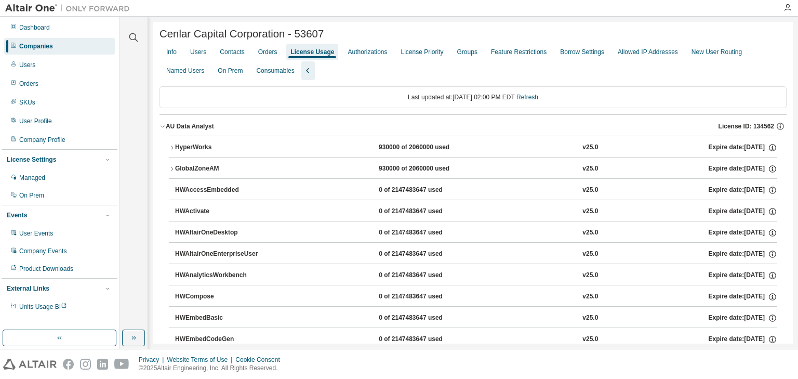
click at [170, 149] on icon "button" at bounding box center [172, 147] width 6 height 6
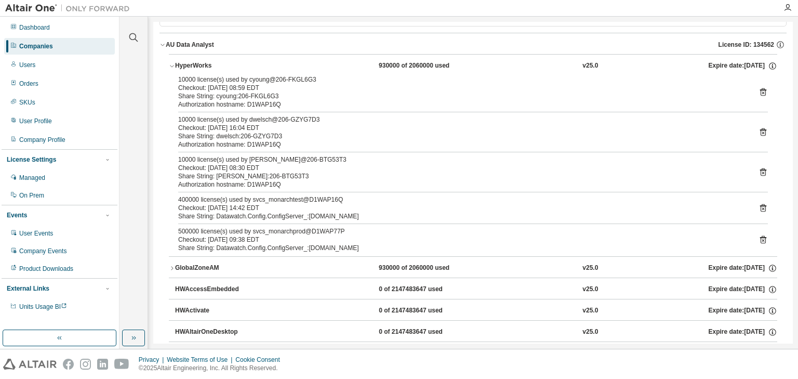
scroll to position [83, 0]
drag, startPoint x: 183, startPoint y: 204, endPoint x: 403, endPoint y: 248, distance: 224.2
click at [403, 248] on div "10000 license(s) used by cyoung@206-FKGL6G3 Checkout: [DATE] 08:59 EDT Share St…" at bounding box center [473, 164] width 609 height 181
drag, startPoint x: 174, startPoint y: 199, endPoint x: 373, endPoint y: 237, distance: 202.1
click at [353, 239] on div "10000 license(s) used by cyoung@206-FKGL6G3 Checkout: [DATE] 08:59 EDT Share St…" at bounding box center [473, 164] width 609 height 181
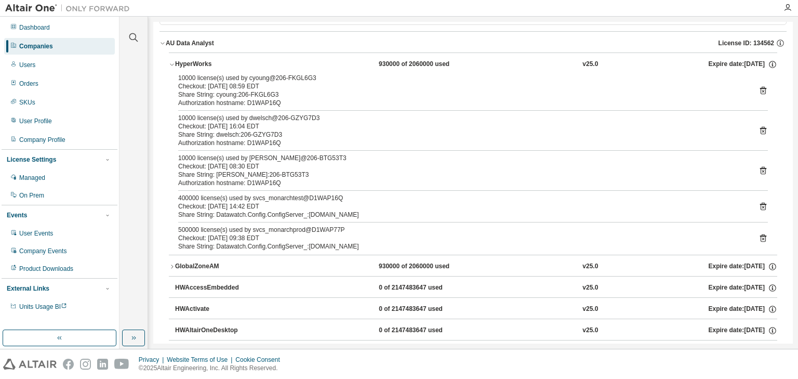
click at [166, 44] on div "AU Data Analyst" at bounding box center [190, 43] width 48 height 8
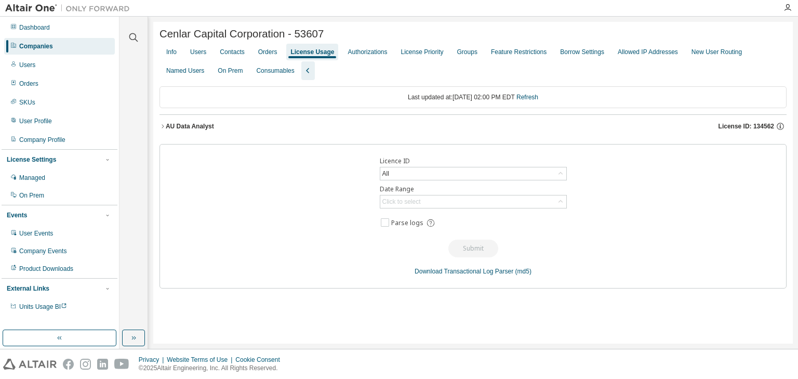
scroll to position [0, 0]
click at [203, 56] on div "Users" at bounding box center [198, 52] width 16 height 8
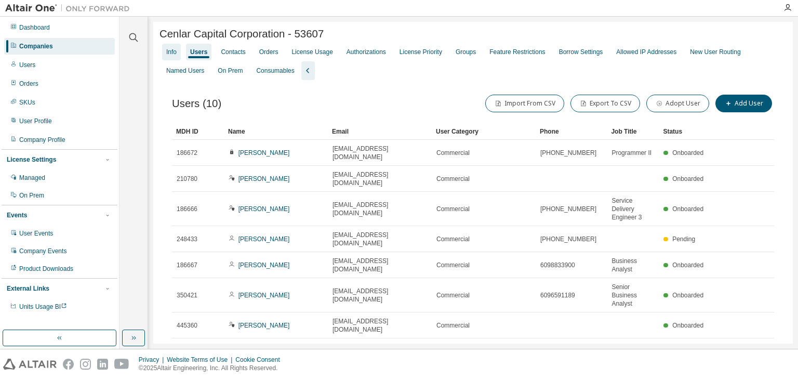
click at [173, 56] on div "Info" at bounding box center [171, 52] width 10 height 8
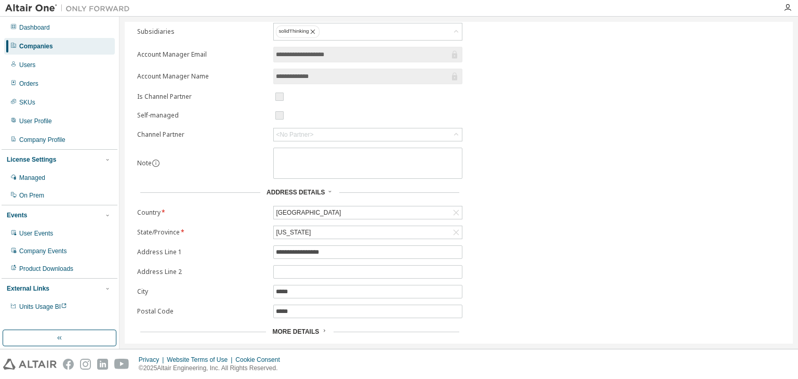
scroll to position [165, 0]
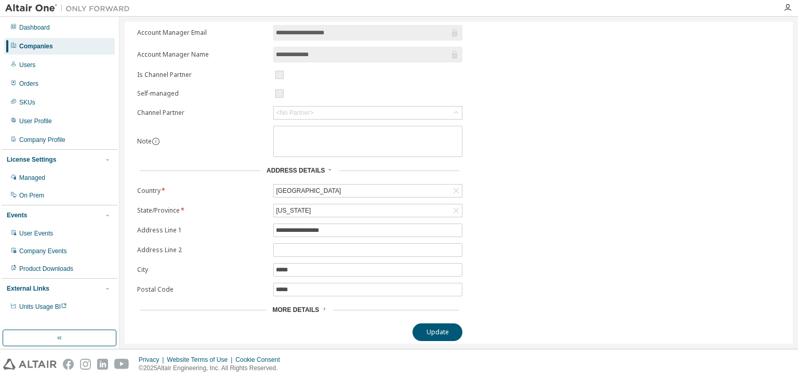
click at [312, 306] on span "More Details" at bounding box center [295, 309] width 47 height 7
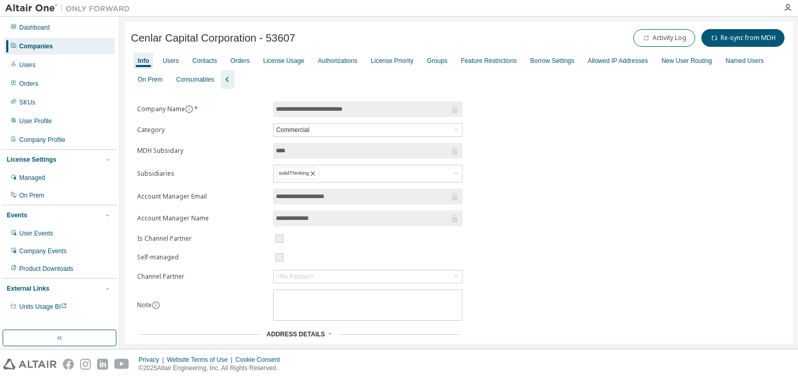
scroll to position [0, 0]
click at [173, 67] on div "Users" at bounding box center [171, 62] width 24 height 17
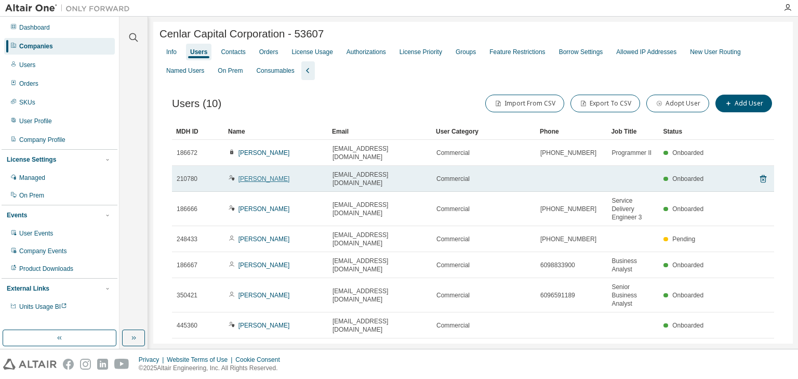
click at [269, 176] on link "[PERSON_NAME]" at bounding box center [264, 178] width 51 height 7
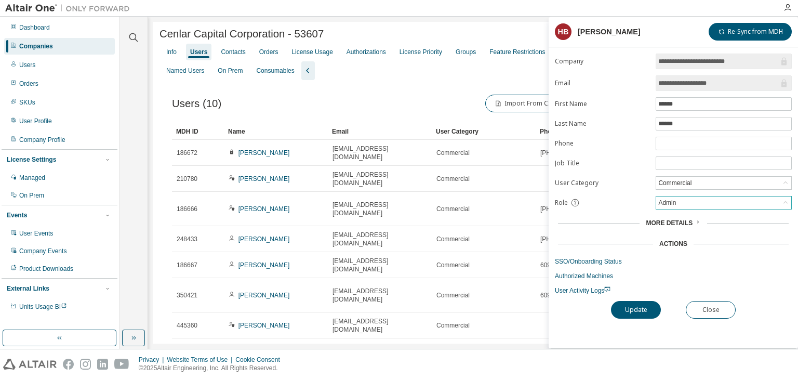
click at [674, 197] on div "Admin" at bounding box center [667, 202] width 21 height 11
click at [711, 306] on button "Close" at bounding box center [711, 310] width 50 height 18
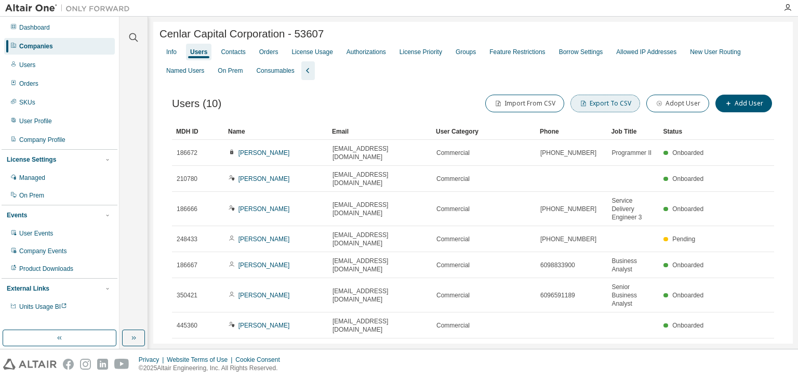
click at [601, 106] on button "Export To CSV" at bounding box center [606, 104] width 70 height 18
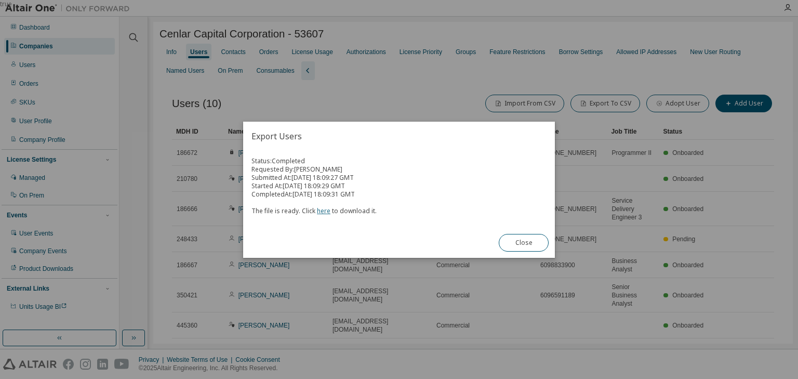
click at [324, 210] on link "here" at bounding box center [324, 210] width 14 height 9
click at [519, 243] on button "Close" at bounding box center [524, 243] width 50 height 18
